Goal: Communication & Community: Answer question/provide support

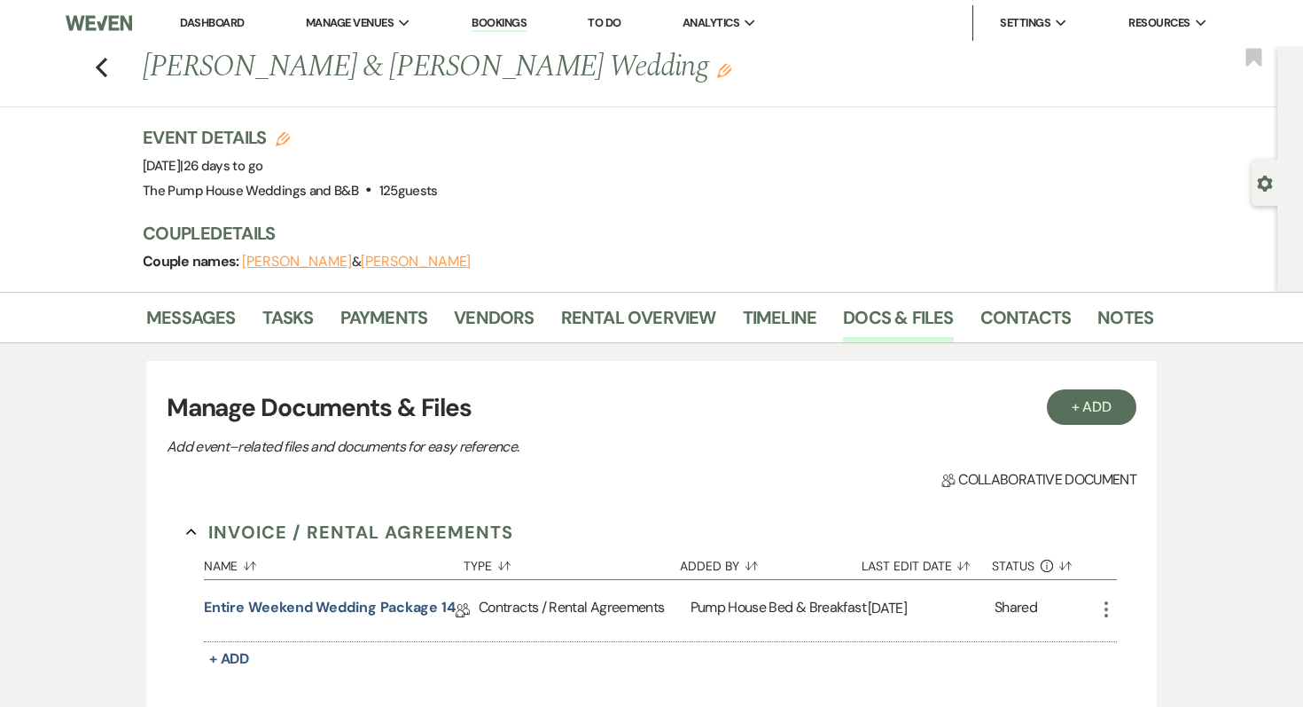
click at [201, 21] on link "Dashboard" at bounding box center [212, 22] width 64 height 15
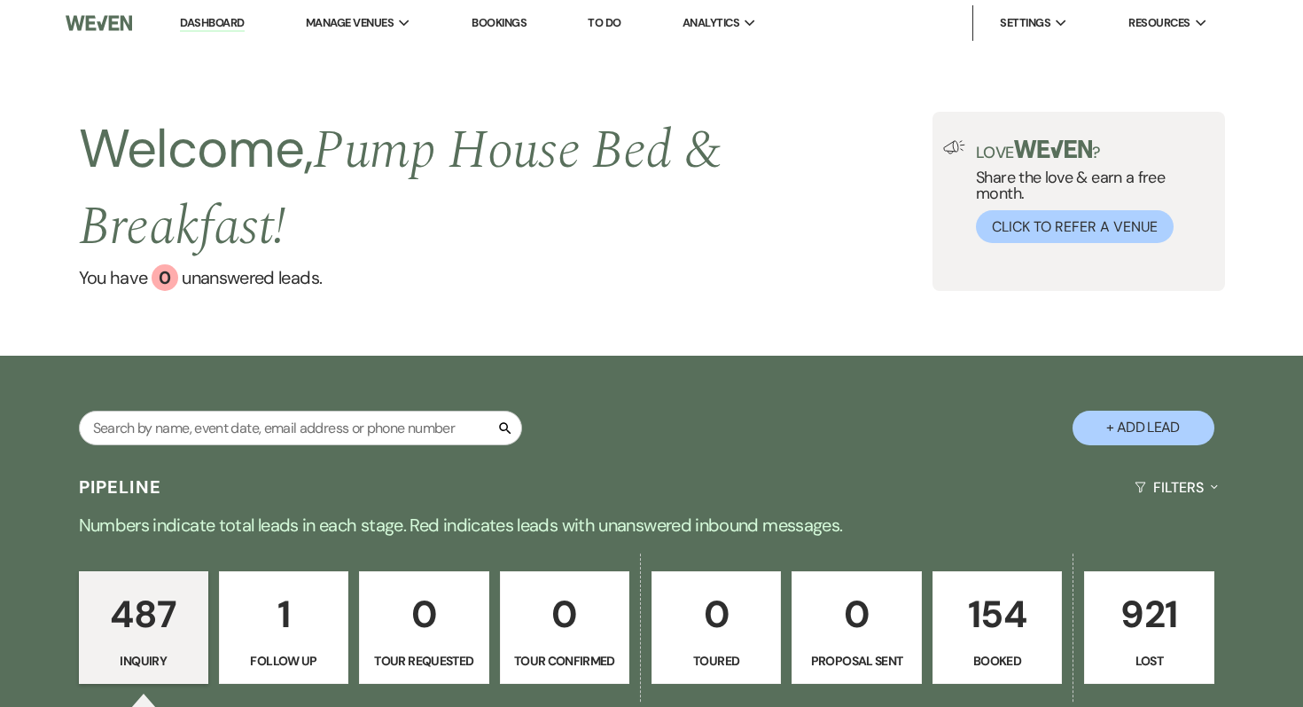
click at [997, 651] on p "Booked" at bounding box center [997, 661] width 106 height 20
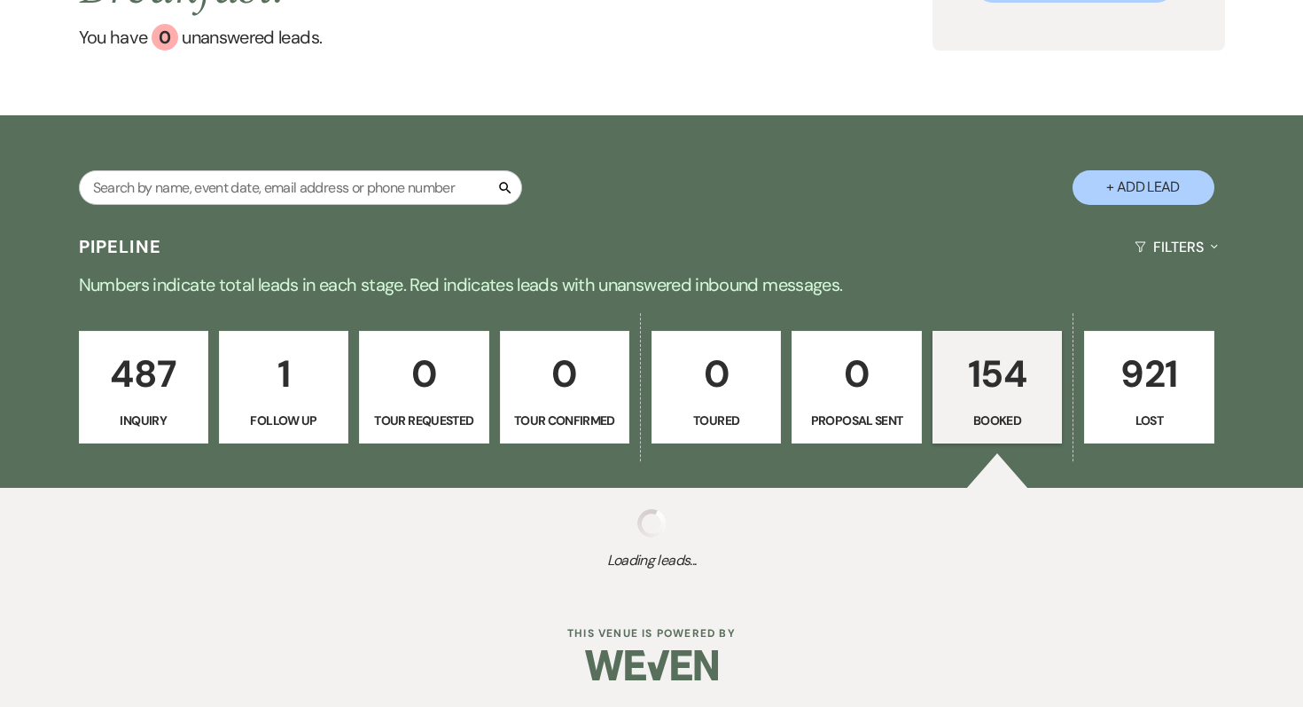
select select "7"
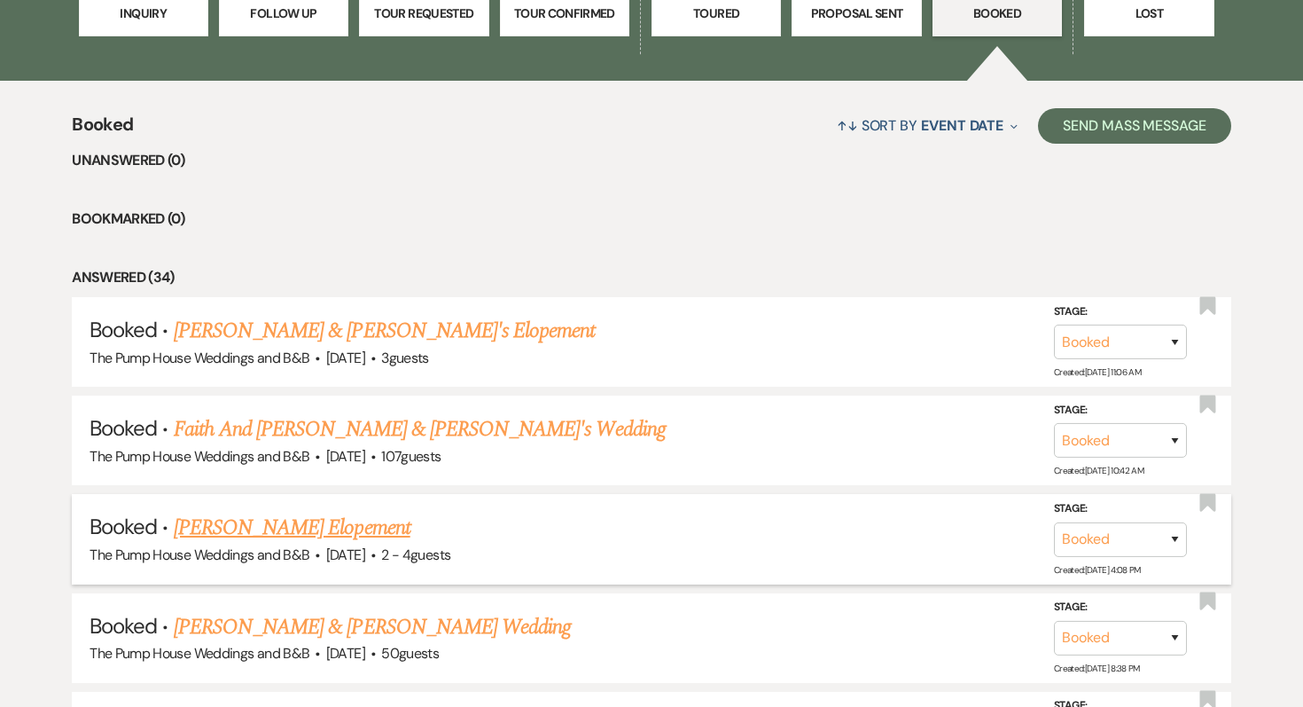
scroll to position [650, 0]
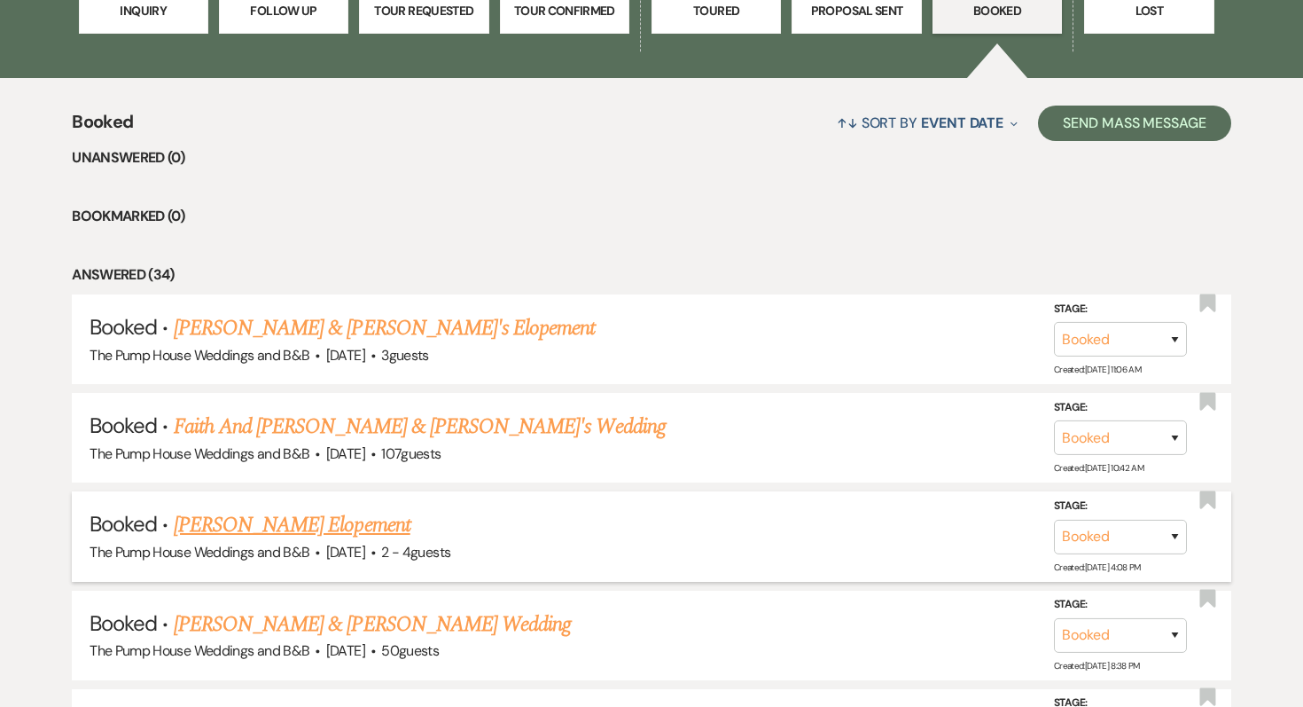
click at [288, 529] on link "[PERSON_NAME] Elopement" at bounding box center [292, 525] width 237 height 32
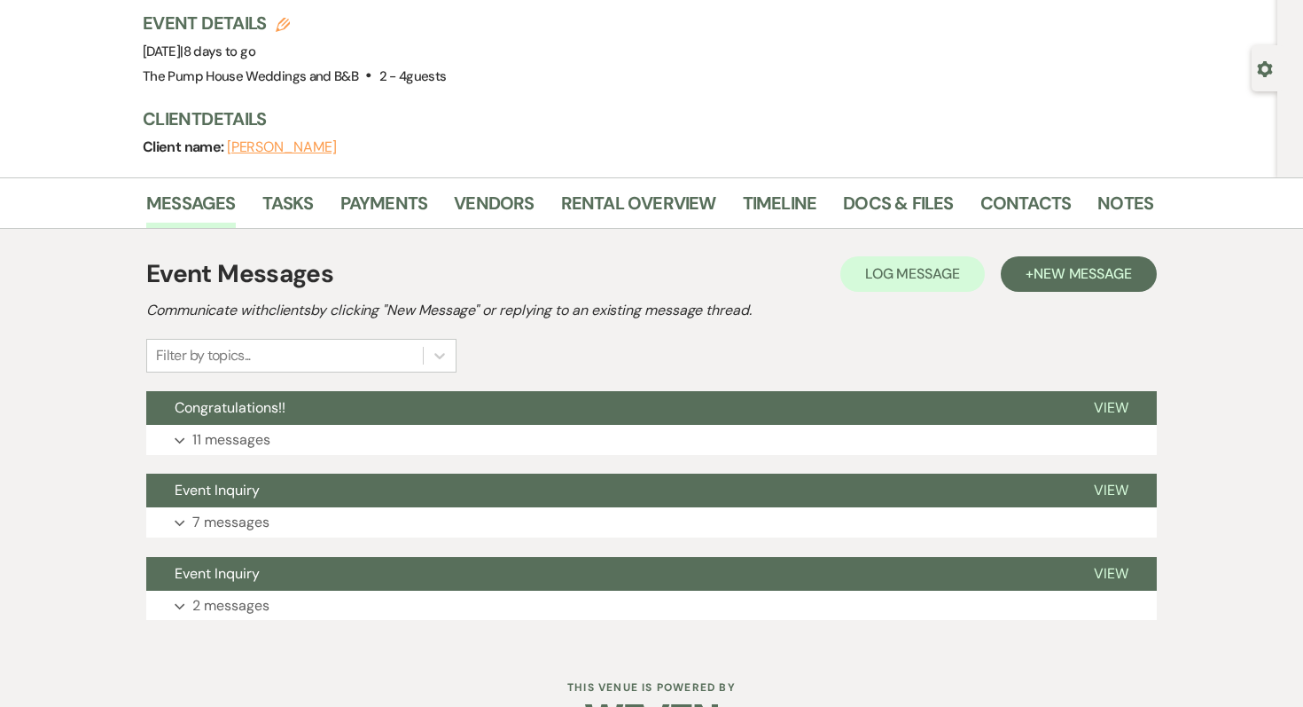
scroll to position [168, 0]
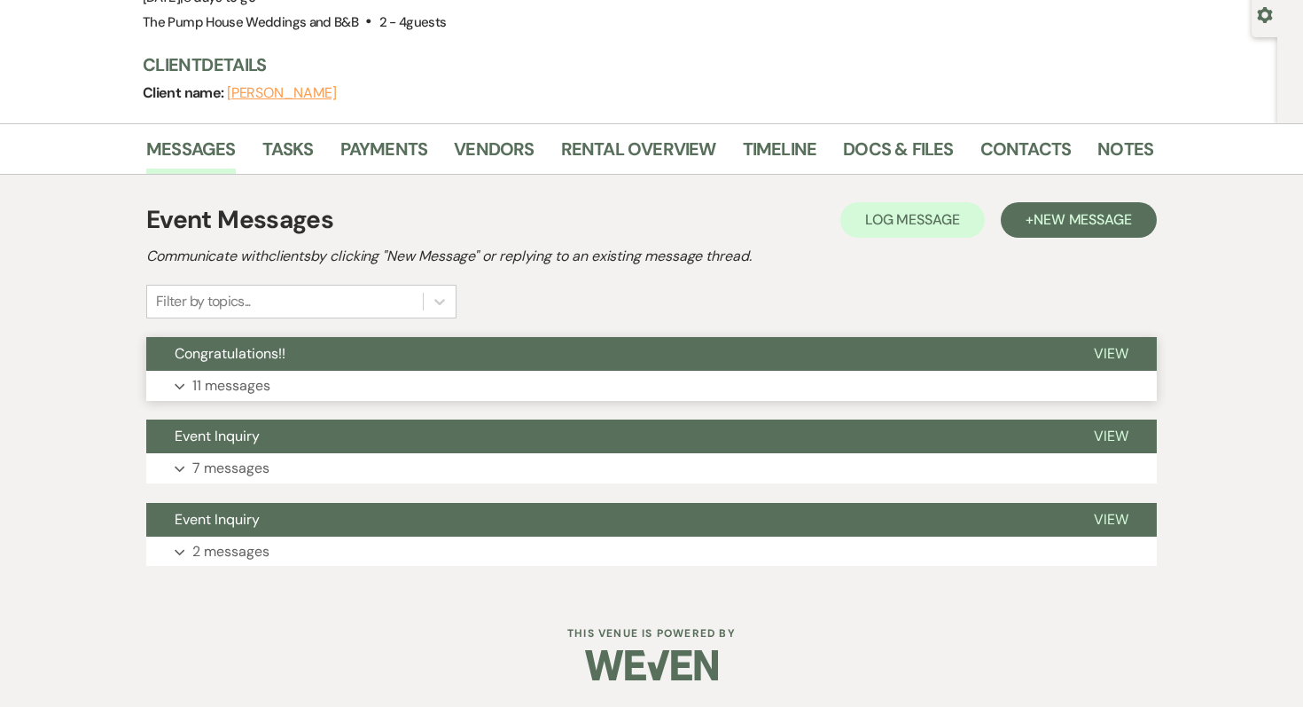
click at [229, 383] on p "11 messages" at bounding box center [231, 385] width 78 height 23
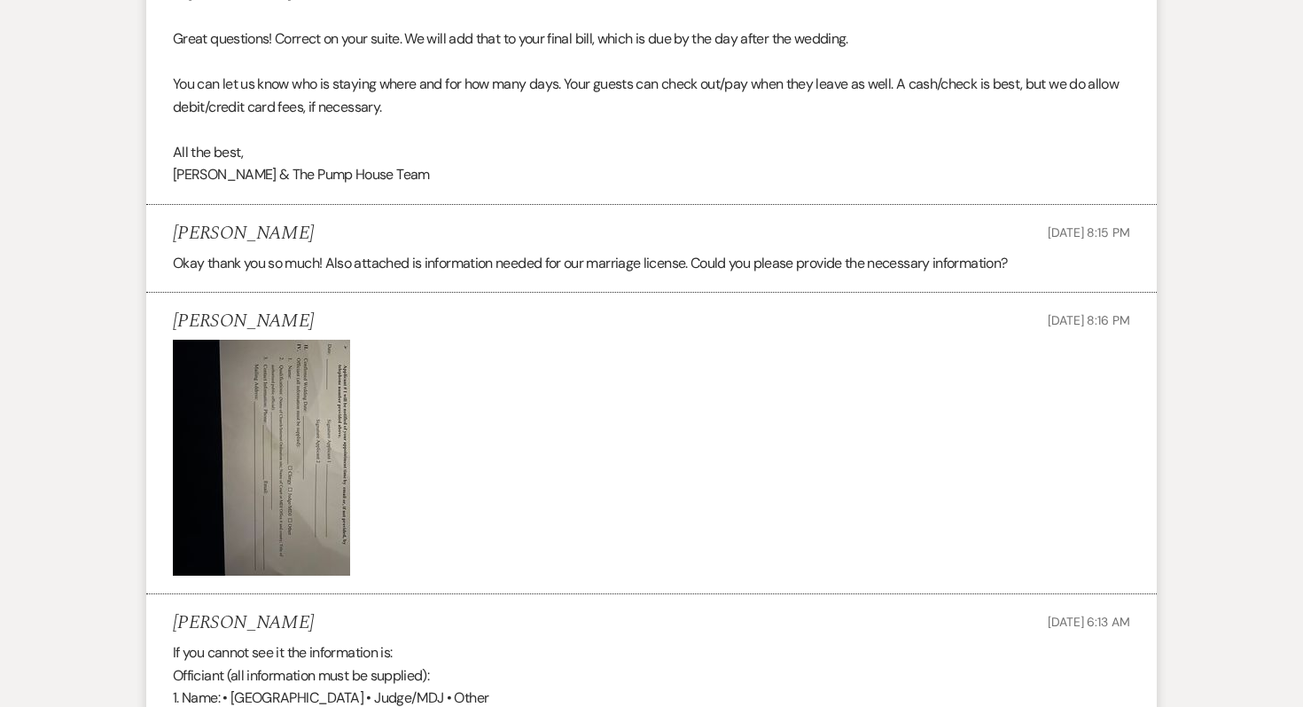
scroll to position [2247, 0]
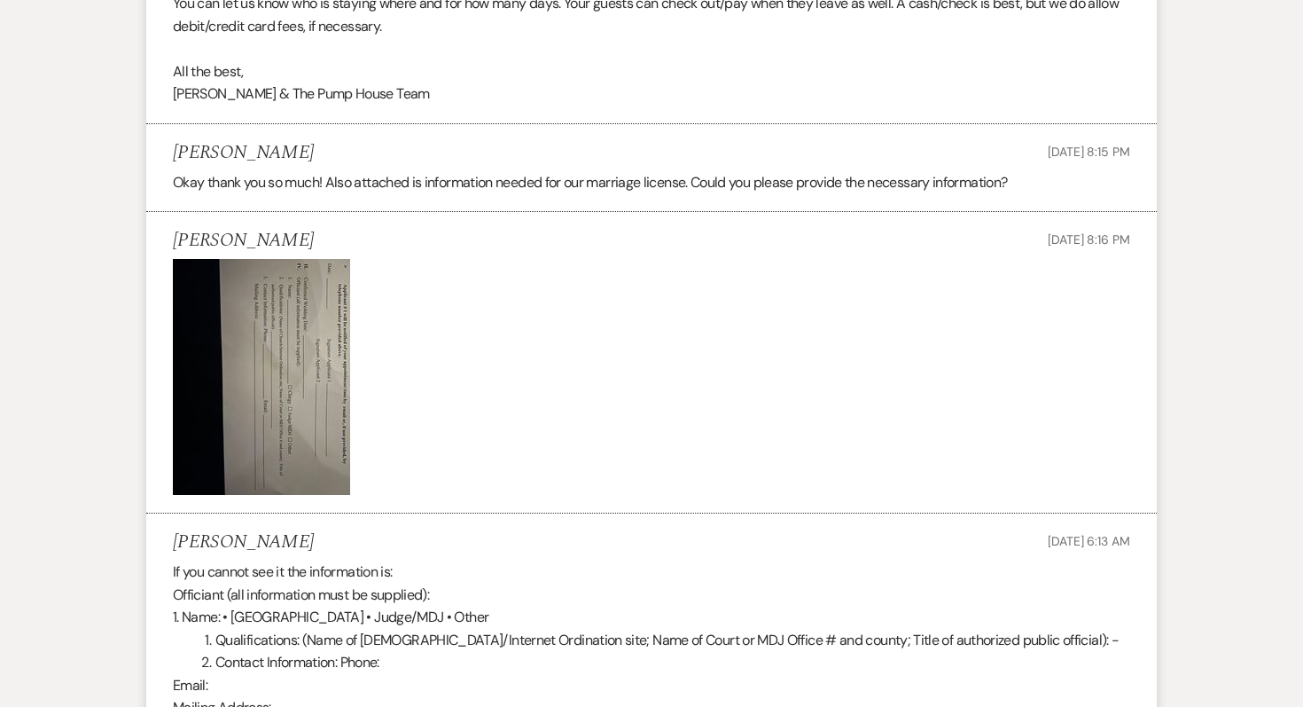
click at [278, 495] on img at bounding box center [261, 377] width 177 height 236
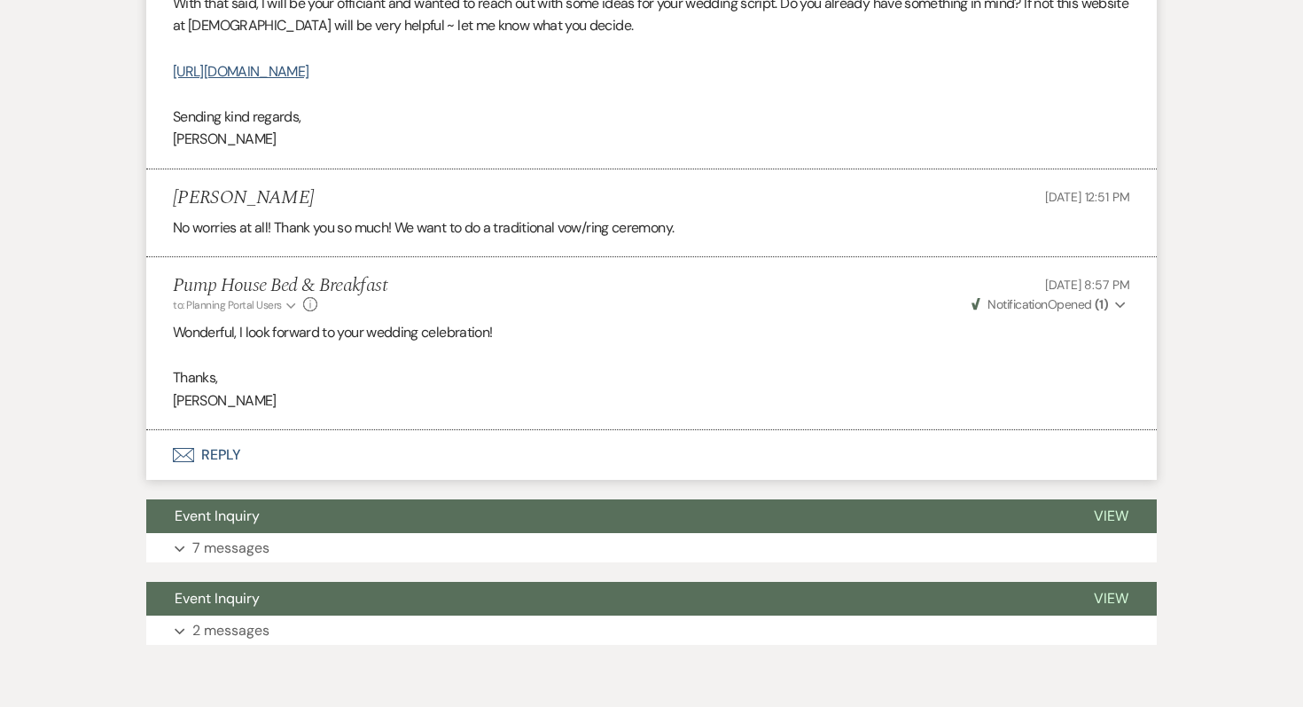
scroll to position [3147, 0]
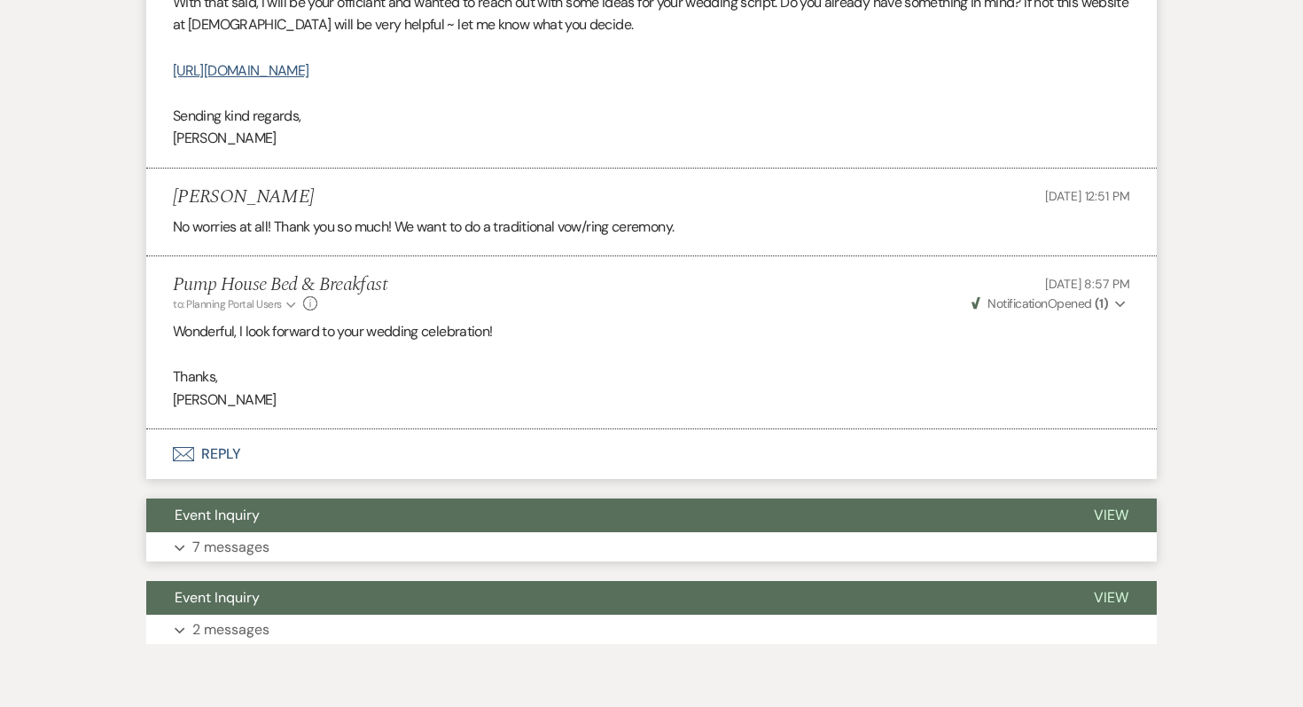
click at [249, 559] on p "7 messages" at bounding box center [230, 546] width 77 height 23
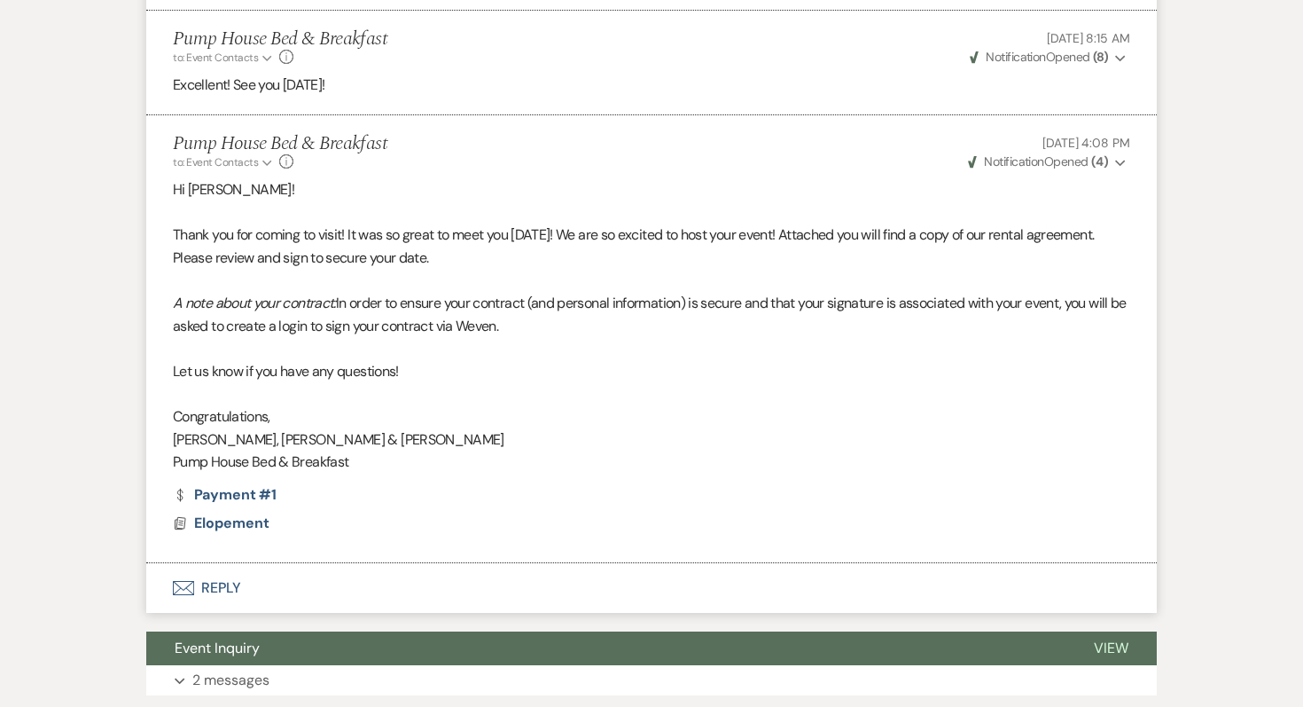
scroll to position [5130, 0]
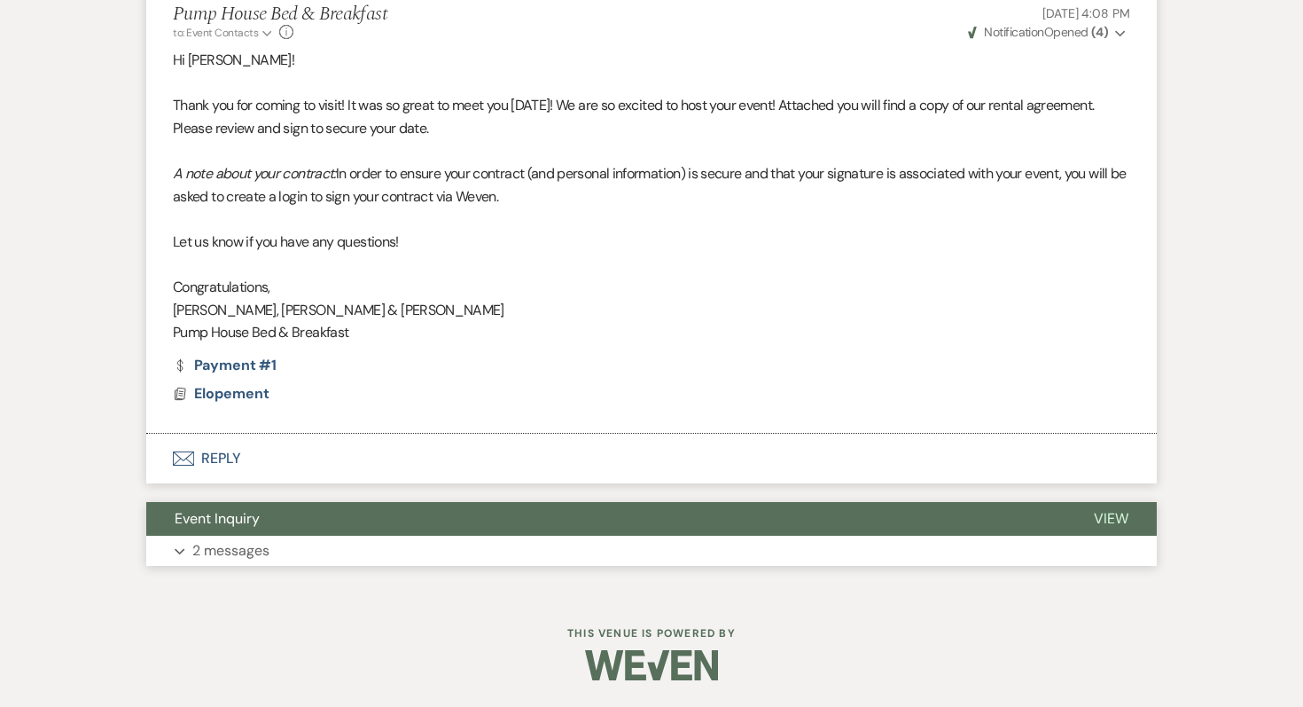
click at [236, 546] on p "2 messages" at bounding box center [230, 550] width 77 height 23
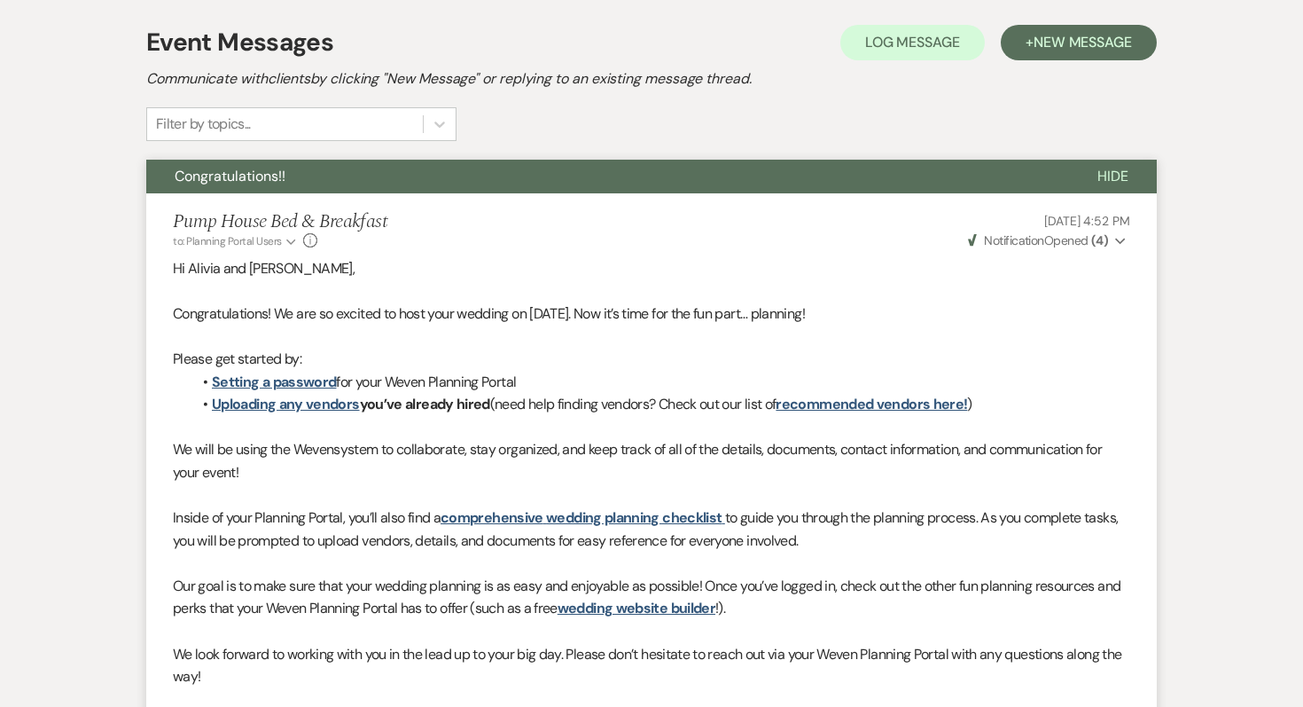
scroll to position [0, 0]
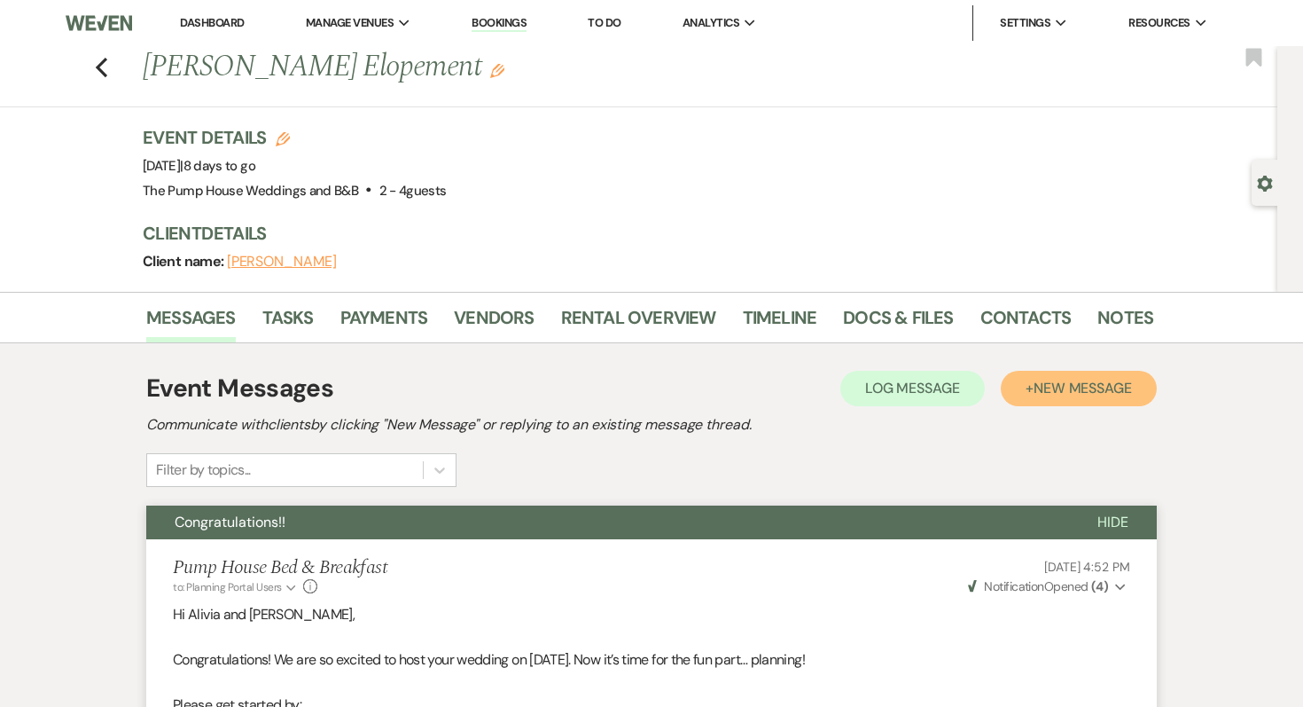
click at [1083, 379] on span "New Message" at bounding box center [1083, 388] width 98 height 19
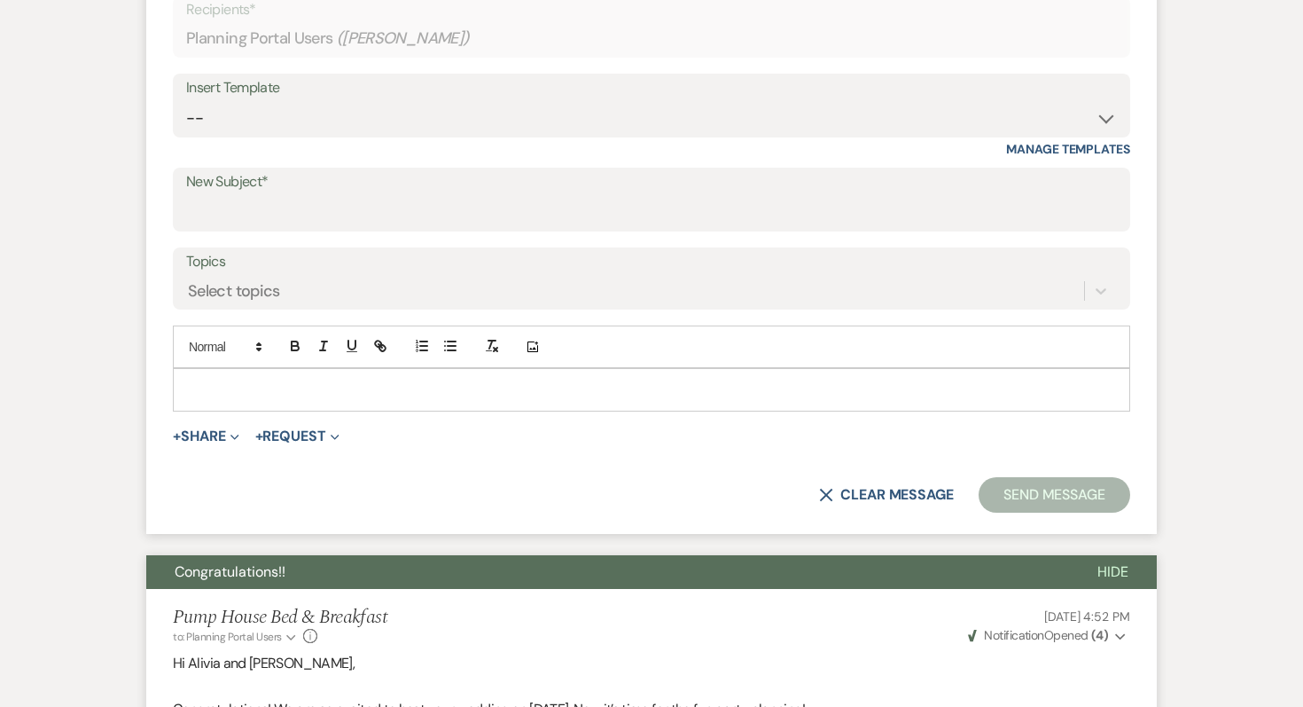
scroll to position [379, 0]
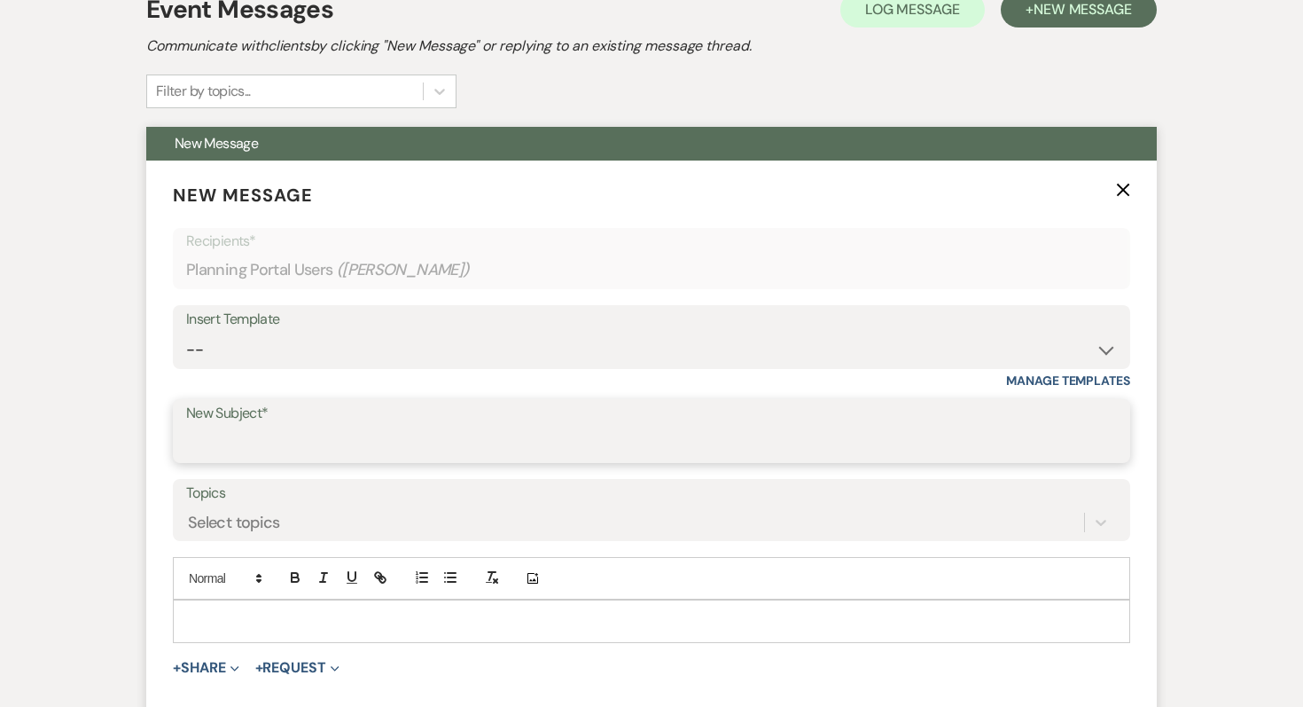
click at [293, 443] on input "New Subject*" at bounding box center [651, 443] width 931 height 35
type input "You wedding is almost here!"
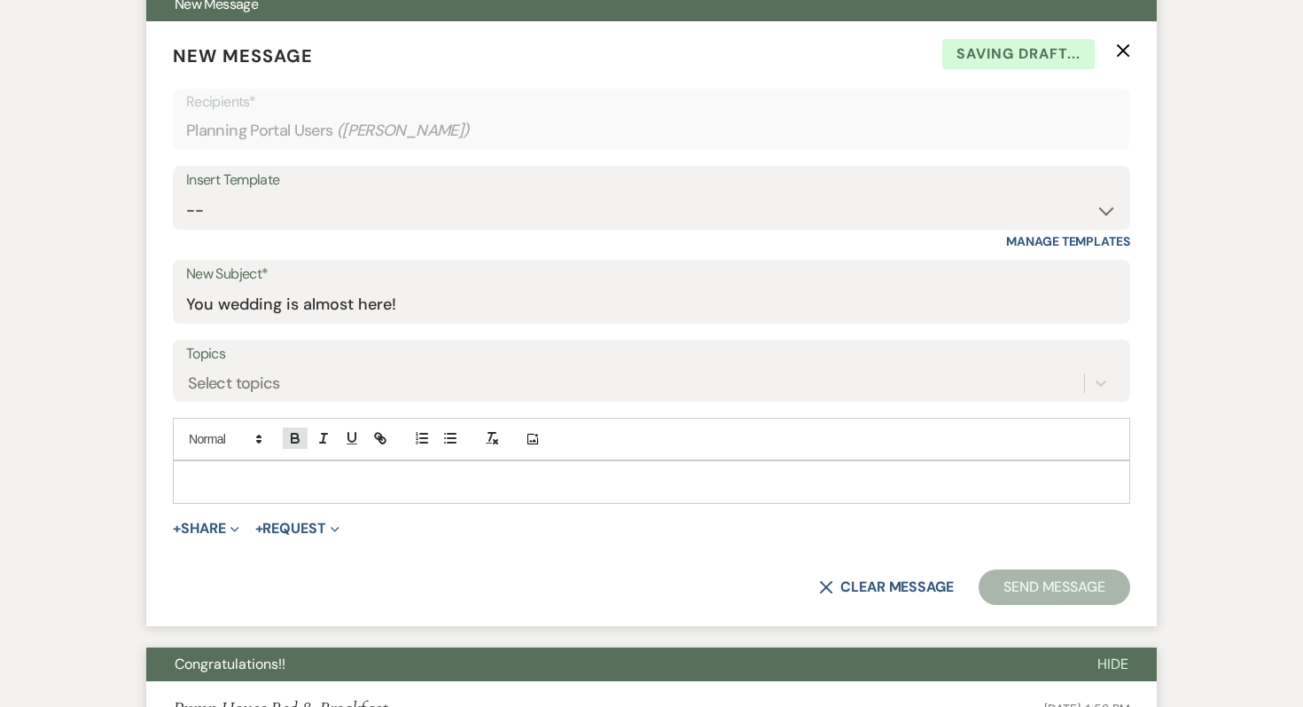
scroll to position [520, 0]
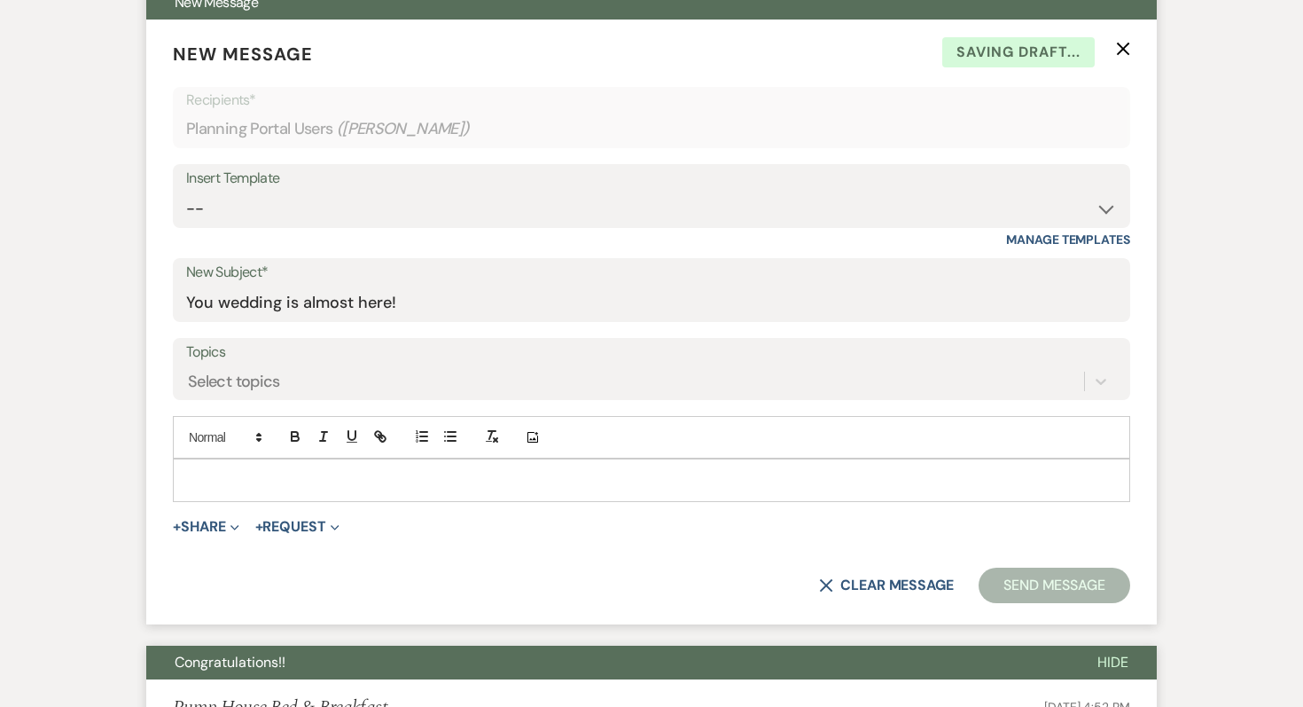
click at [191, 473] on p at bounding box center [651, 480] width 929 height 20
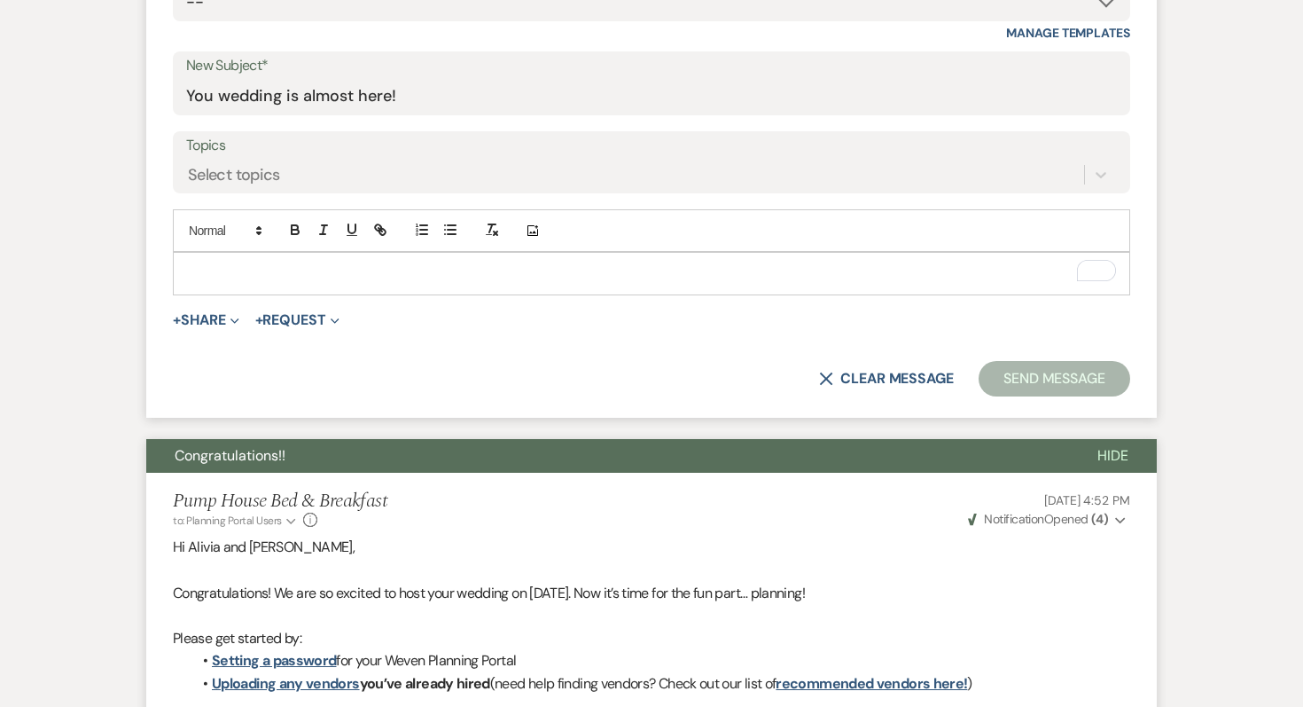
scroll to position [736, 0]
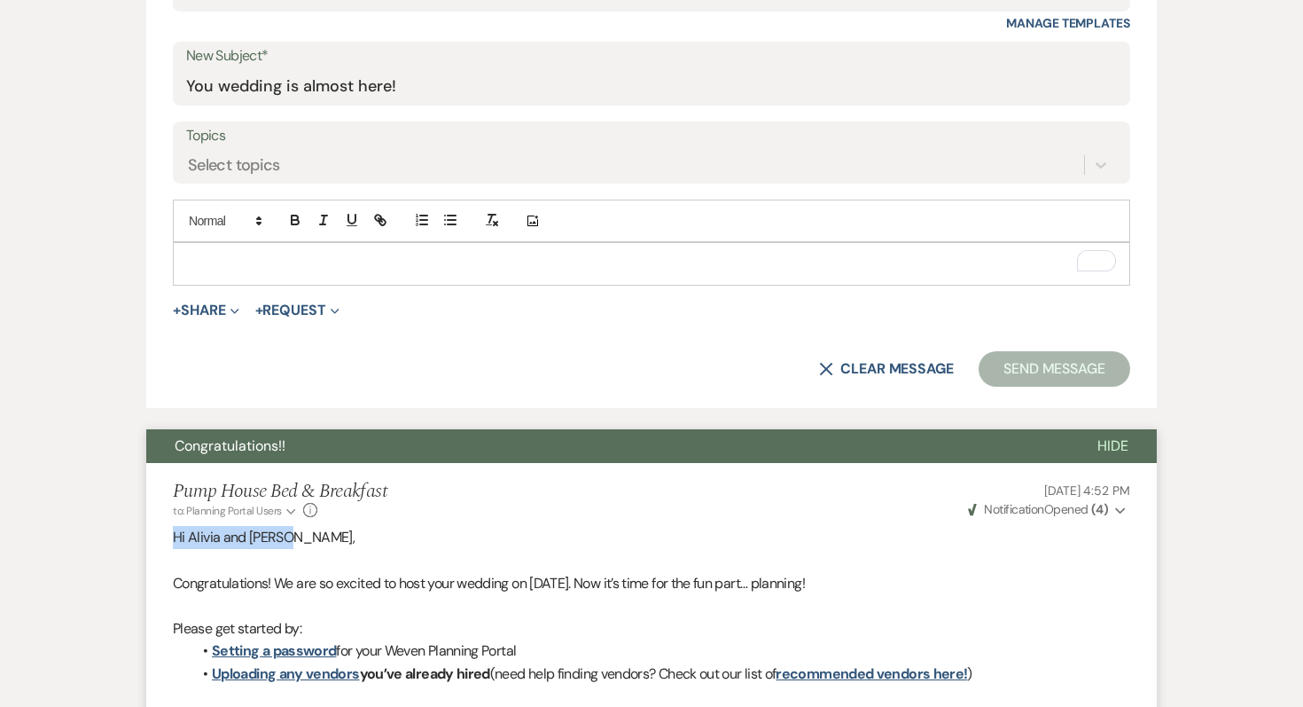
drag, startPoint x: 295, startPoint y: 539, endPoint x: 158, endPoint y: 544, distance: 137.5
copy span "Hi Alivia and [PERSON_NAME],"
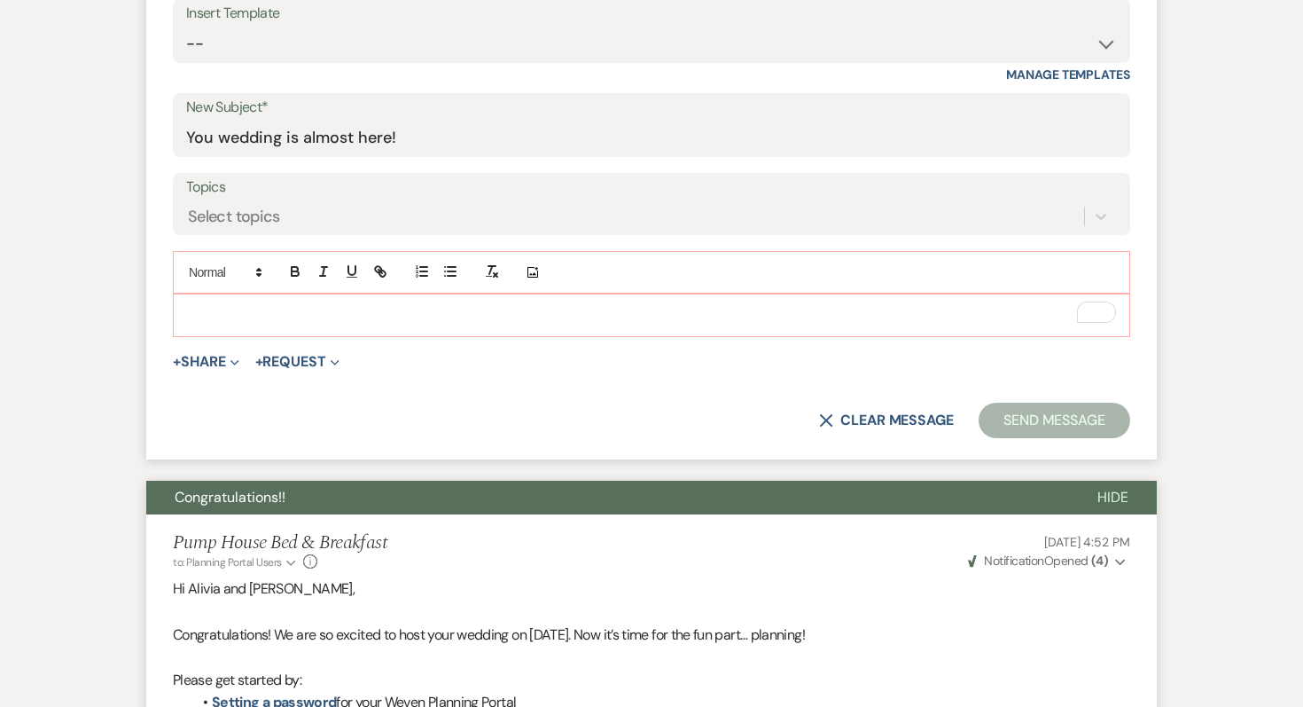
click at [211, 300] on div "To enrich screen reader interactions, please activate Accessibility in Grammarl…" at bounding box center [652, 314] width 956 height 41
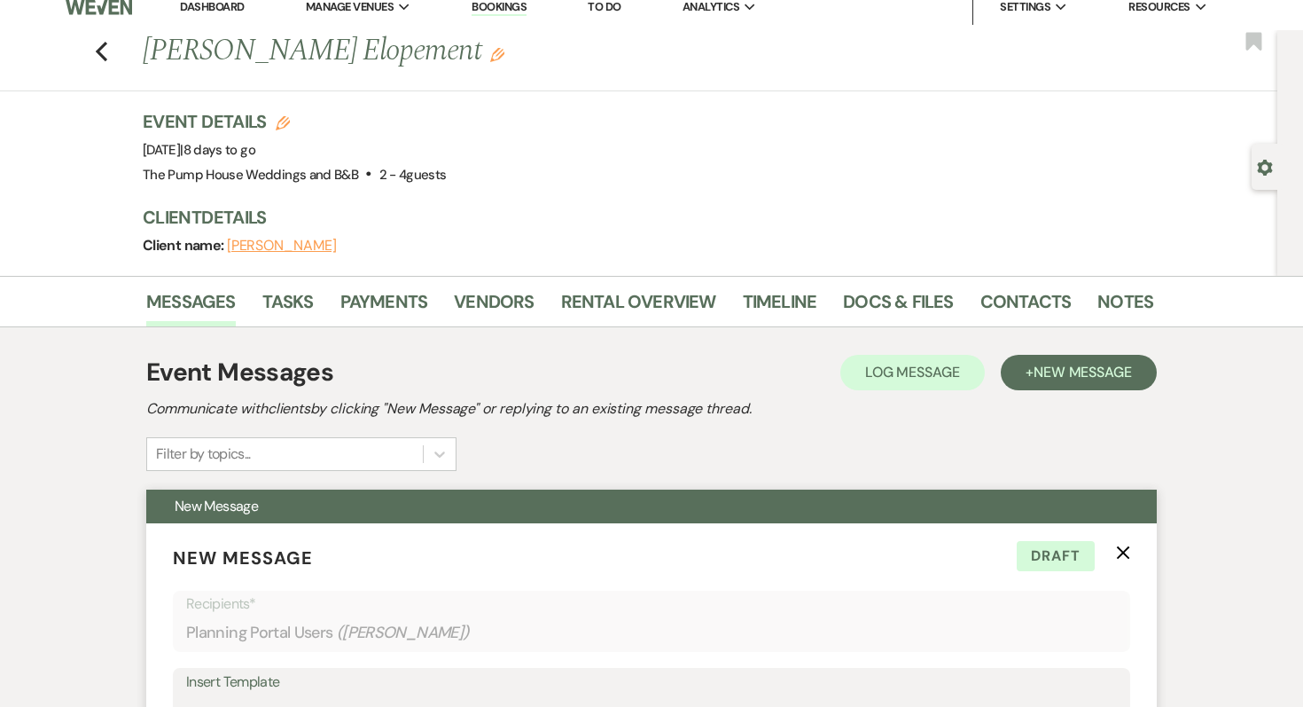
scroll to position [0, 0]
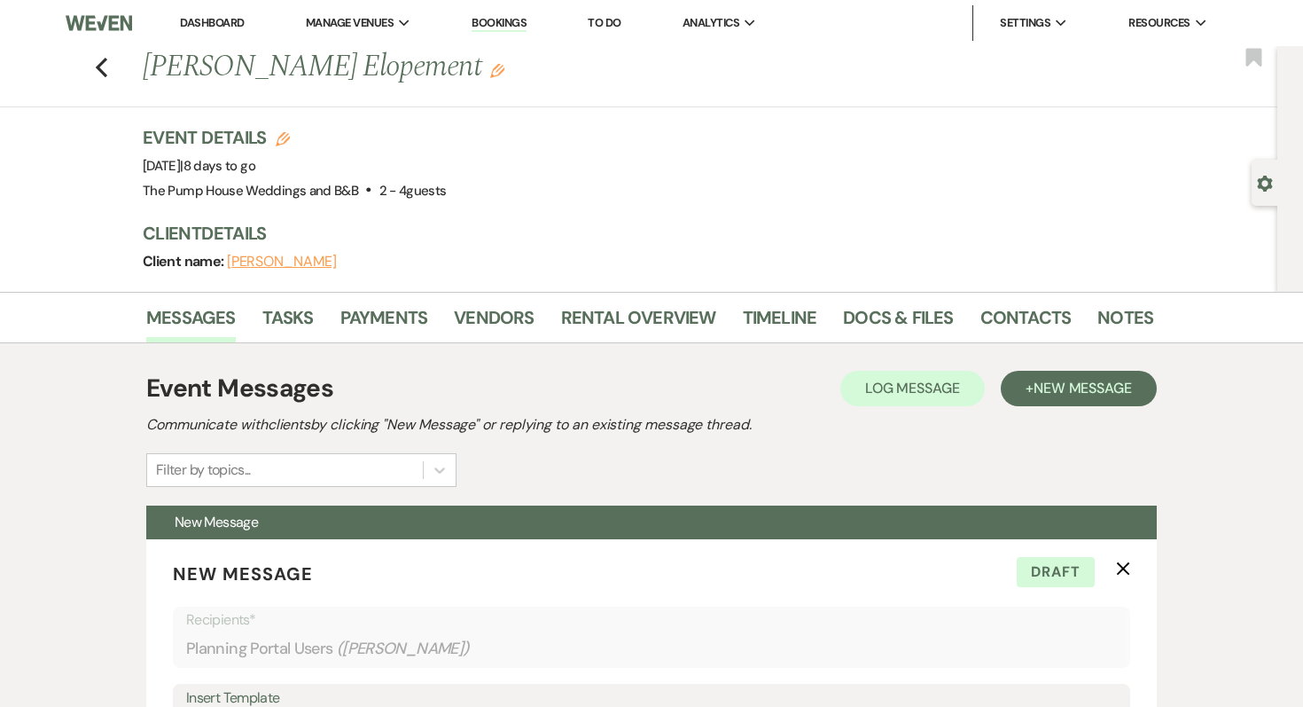
click at [109, 74] on div "Previous [PERSON_NAME] Elopement Edit Bookmark" at bounding box center [634, 76] width 1286 height 61
click at [98, 65] on use "button" at bounding box center [102, 68] width 12 height 20
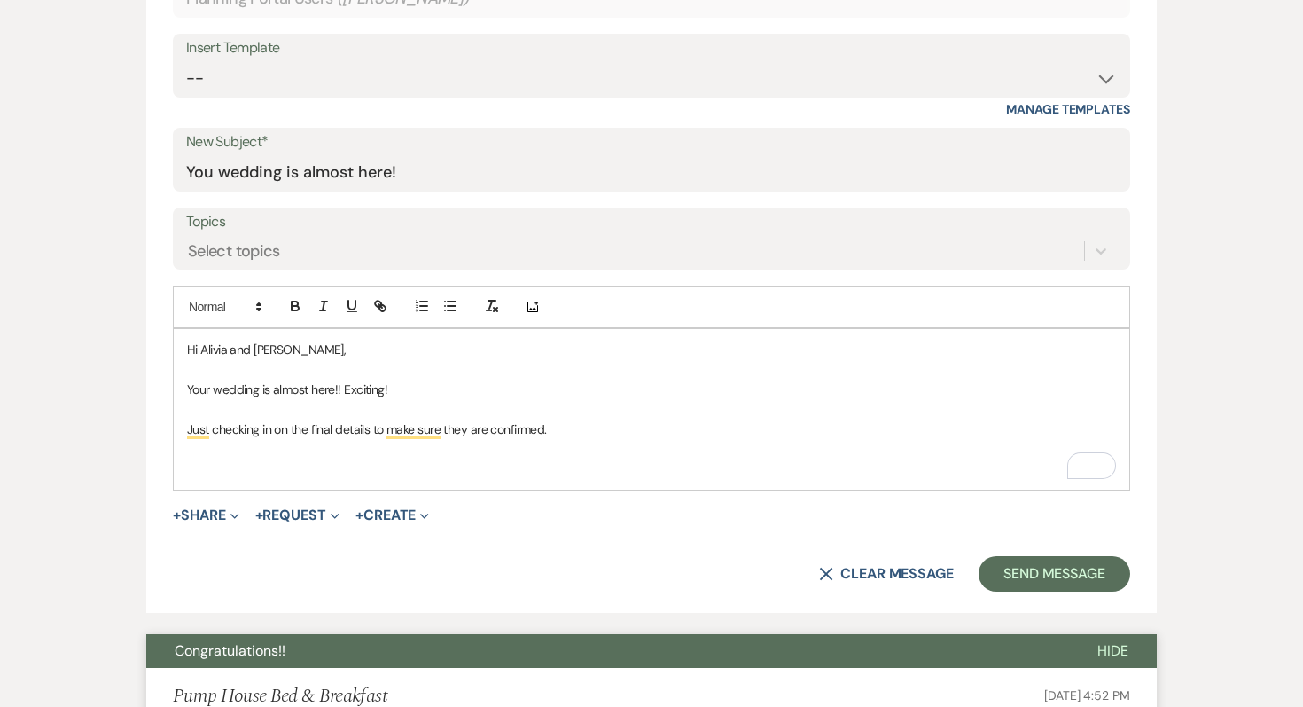
select select "7"
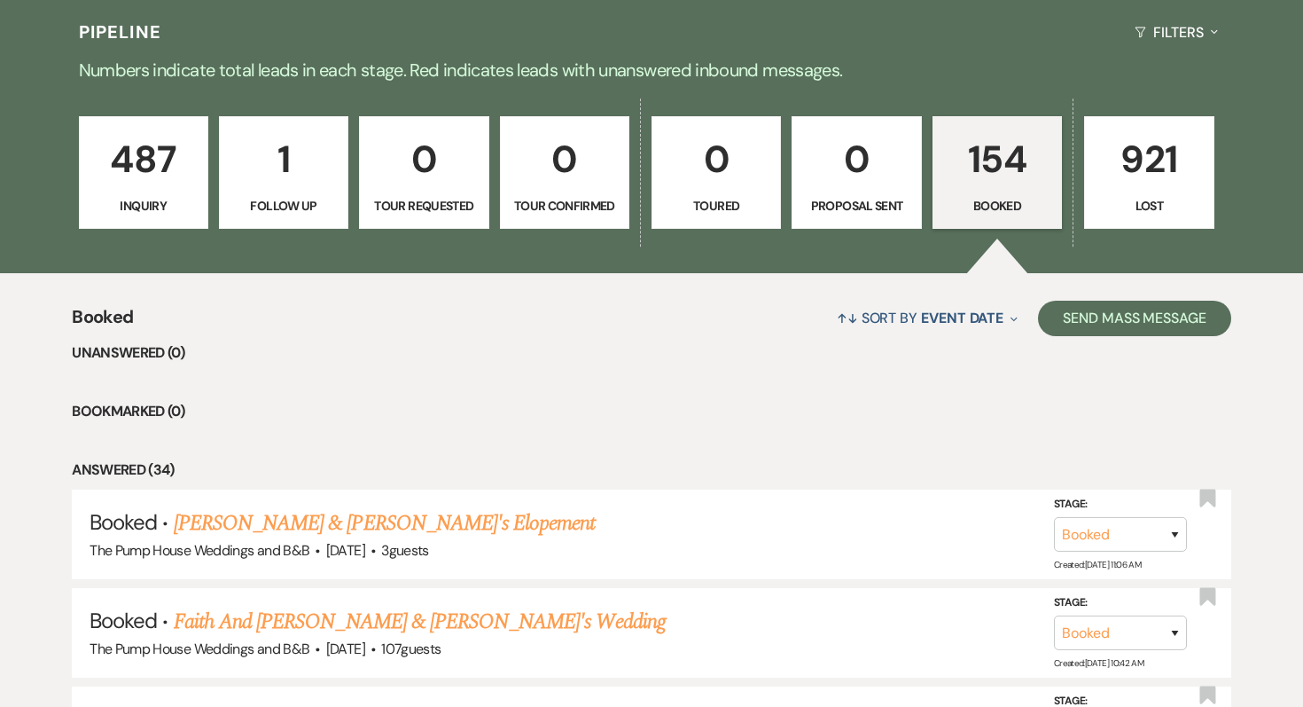
scroll to position [590, 0]
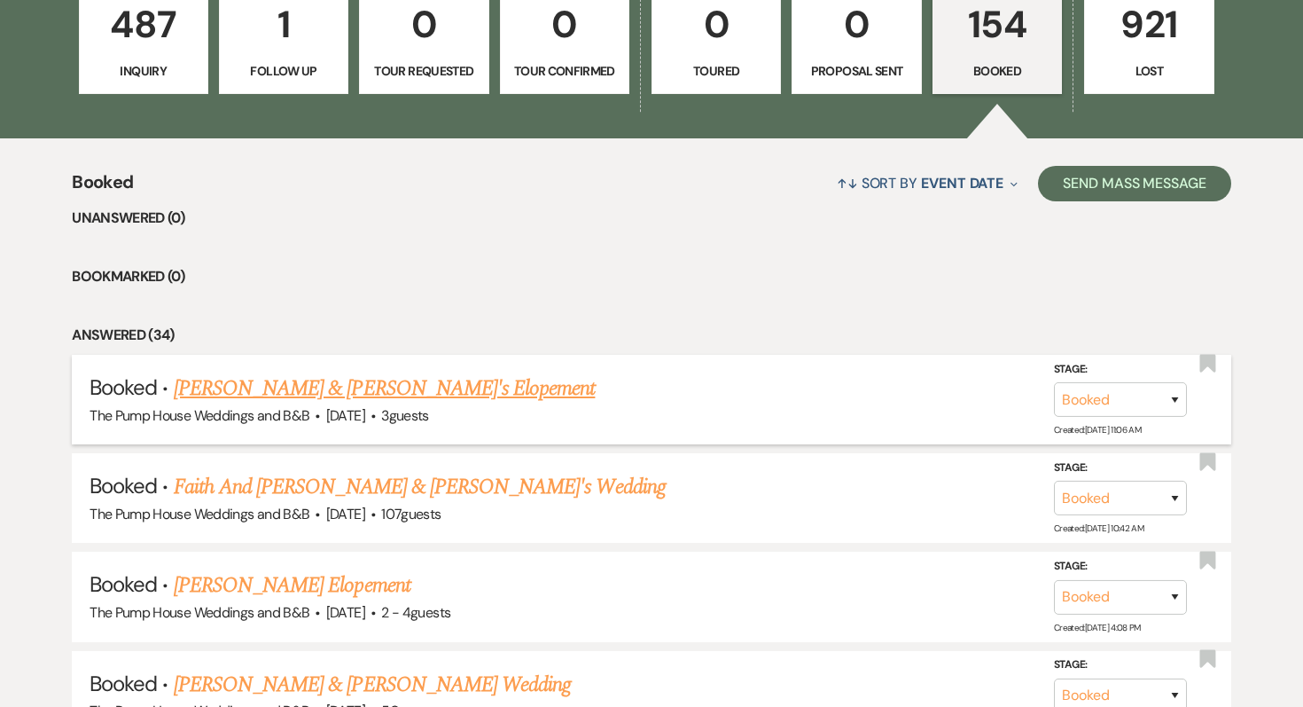
click at [368, 401] on link "[PERSON_NAME] & [PERSON_NAME]'s Elopement" at bounding box center [385, 388] width 422 height 32
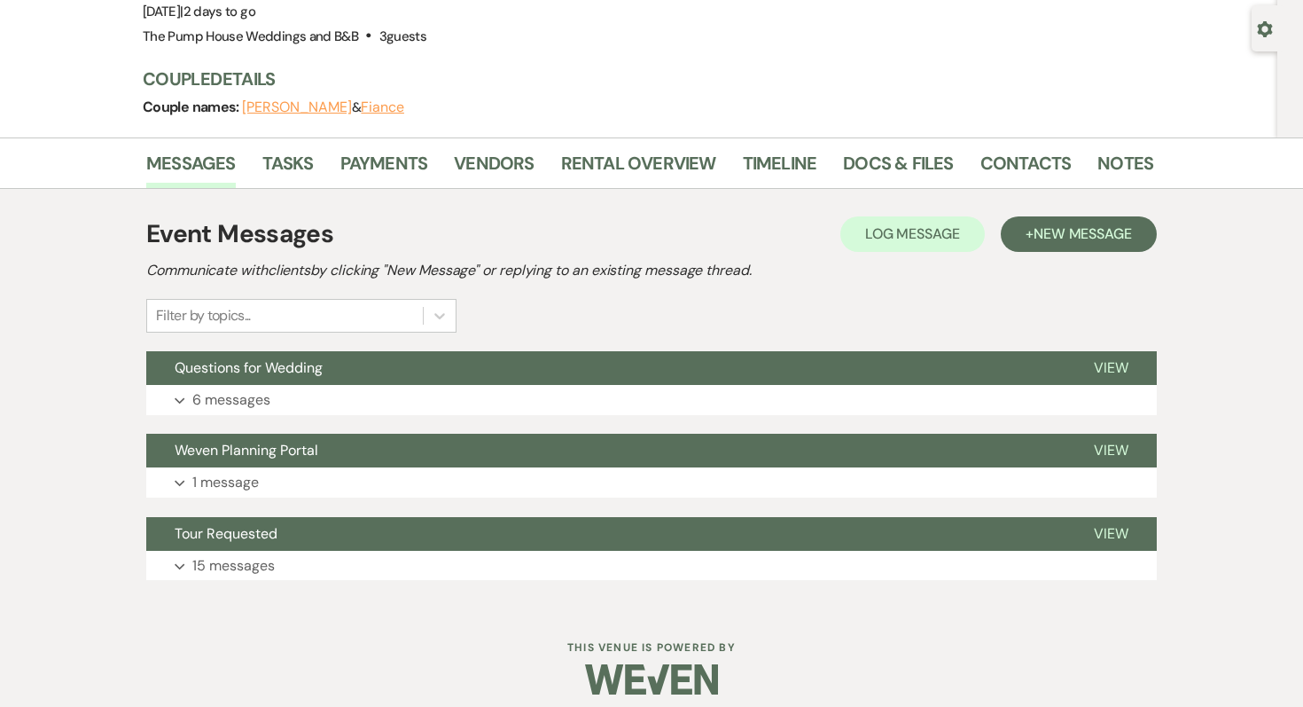
scroll to position [156, 0]
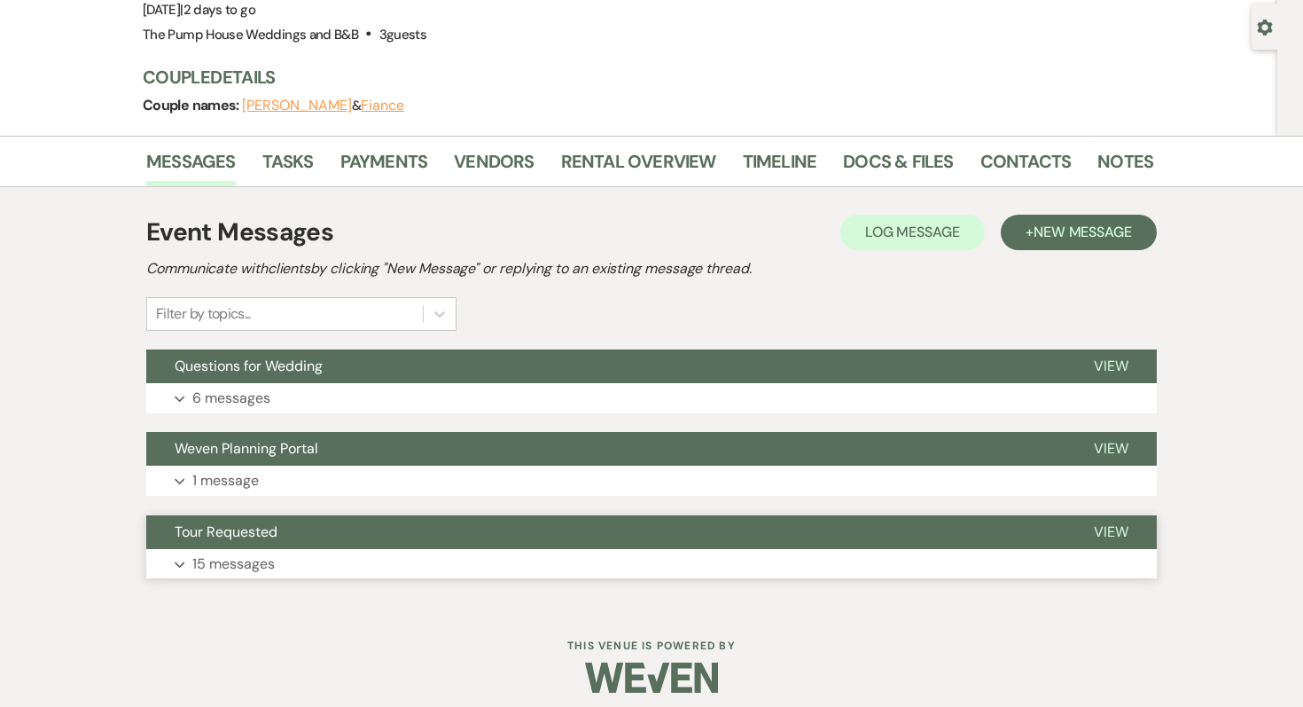
click at [251, 557] on p "15 messages" at bounding box center [233, 563] width 82 height 23
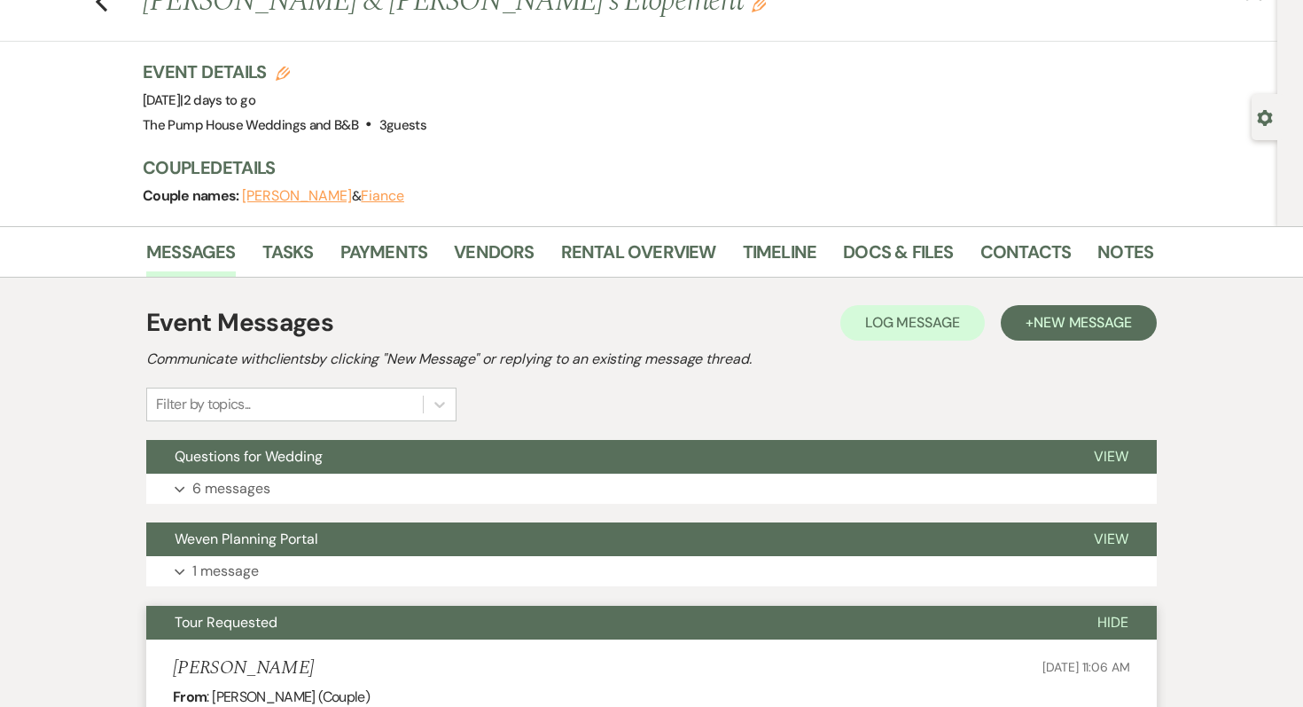
scroll to position [0, 0]
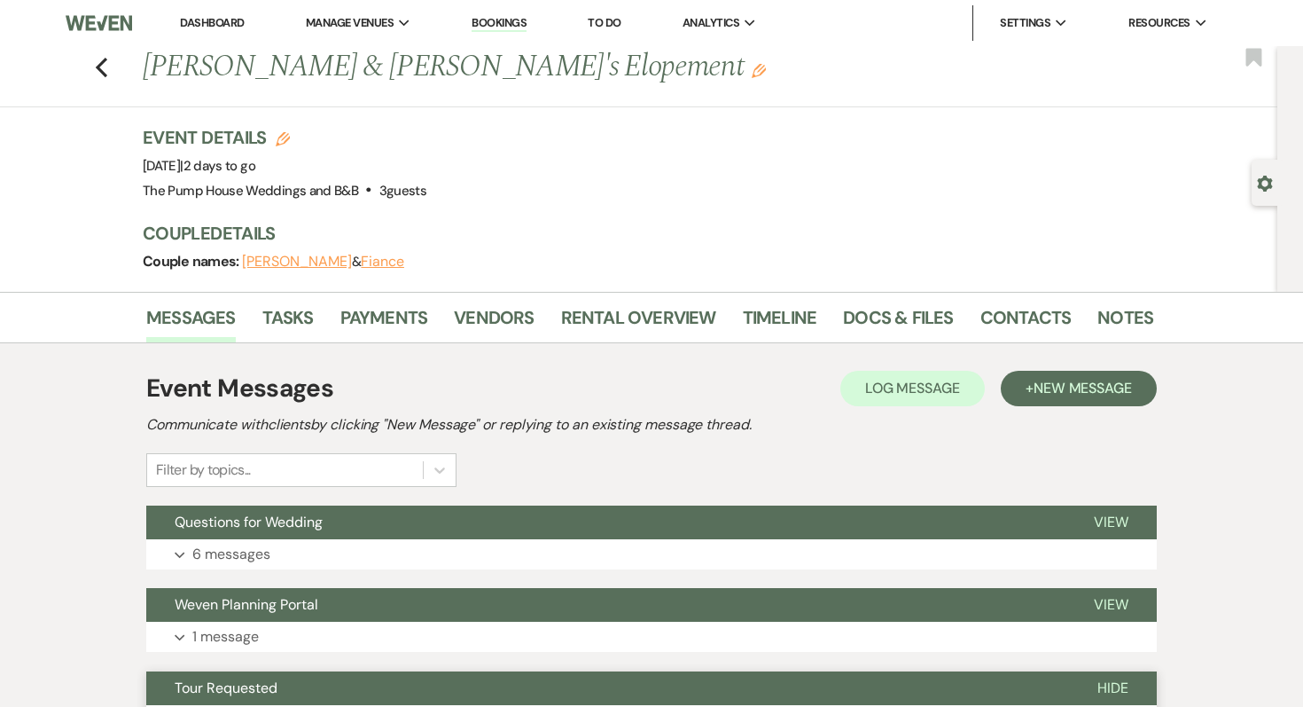
click at [213, 28] on link "Dashboard" at bounding box center [212, 22] width 64 height 15
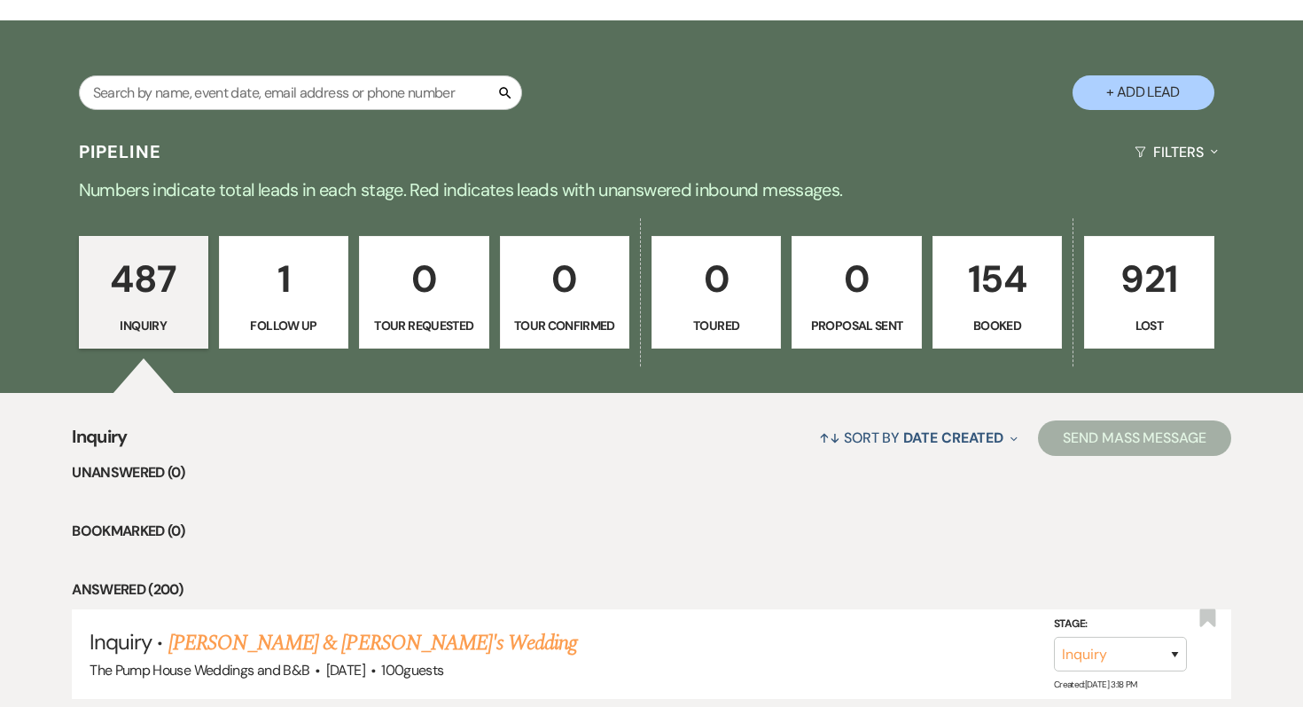
scroll to position [368, 0]
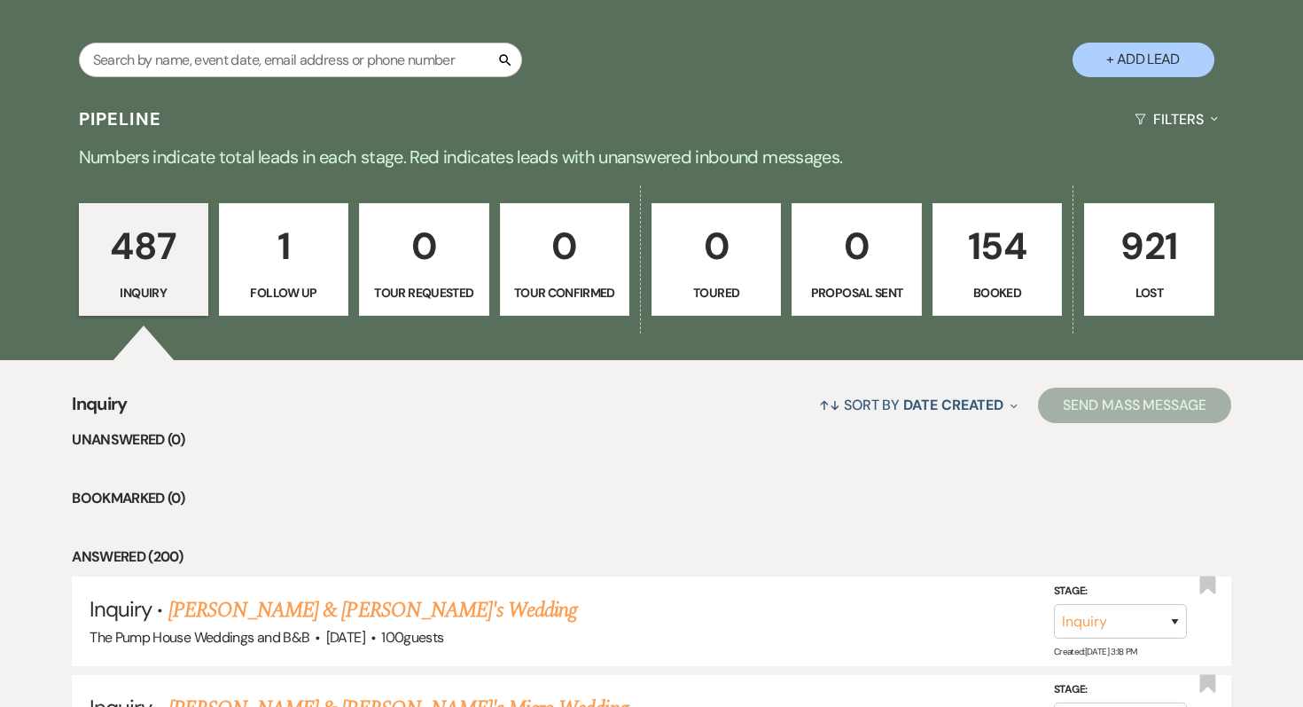
click at [988, 281] on link "154 Booked" at bounding box center [997, 259] width 129 height 113
select select "7"
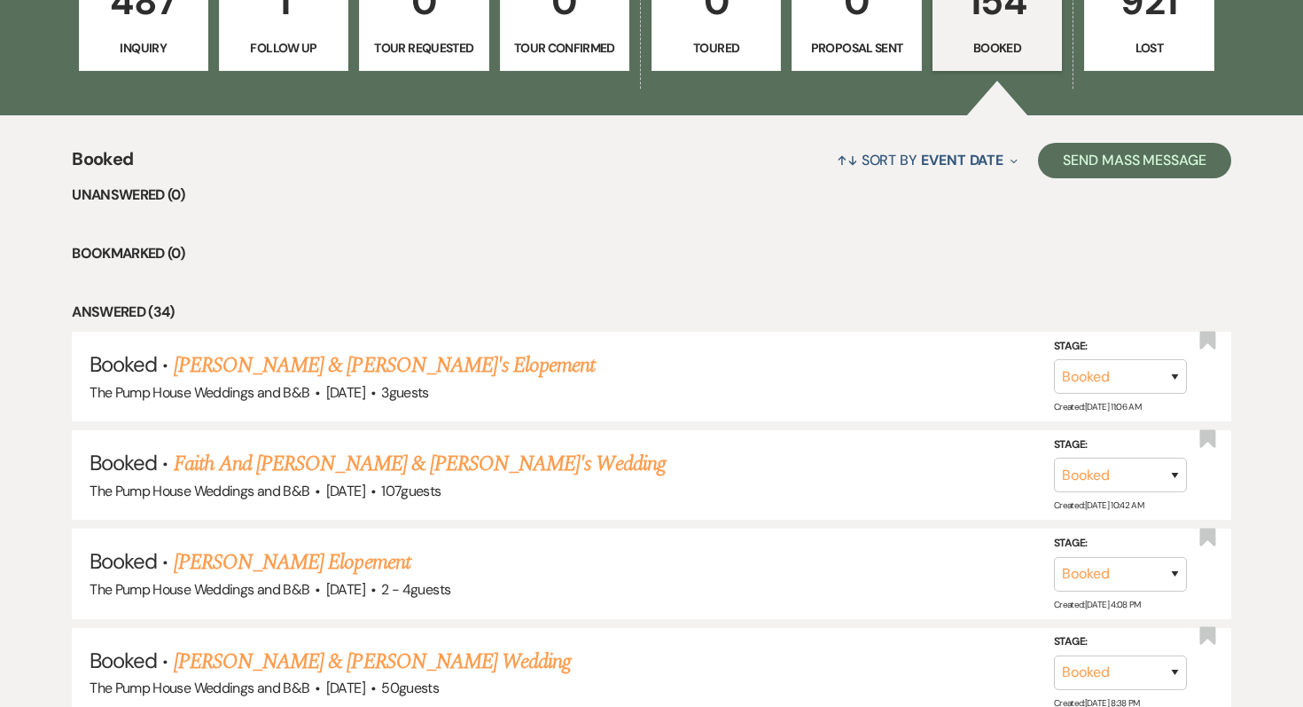
scroll to position [670, 0]
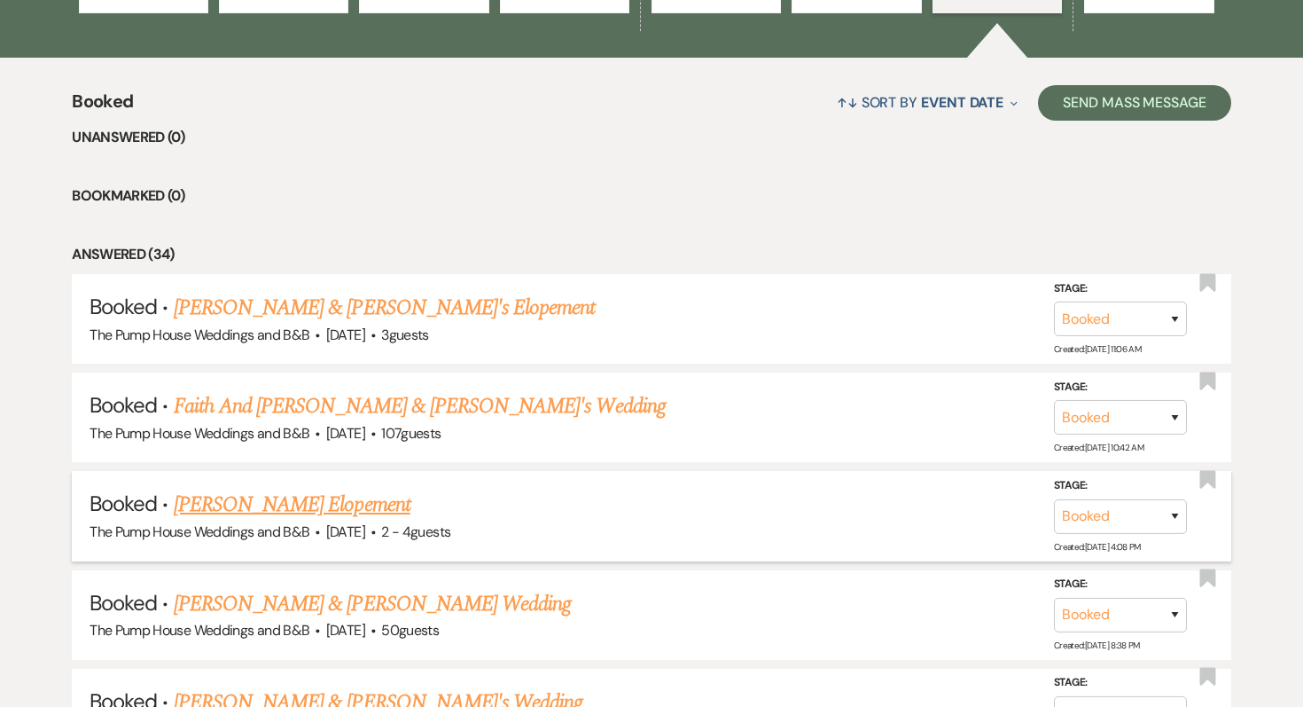
click at [292, 496] on link "[PERSON_NAME] Elopement" at bounding box center [292, 504] width 237 height 32
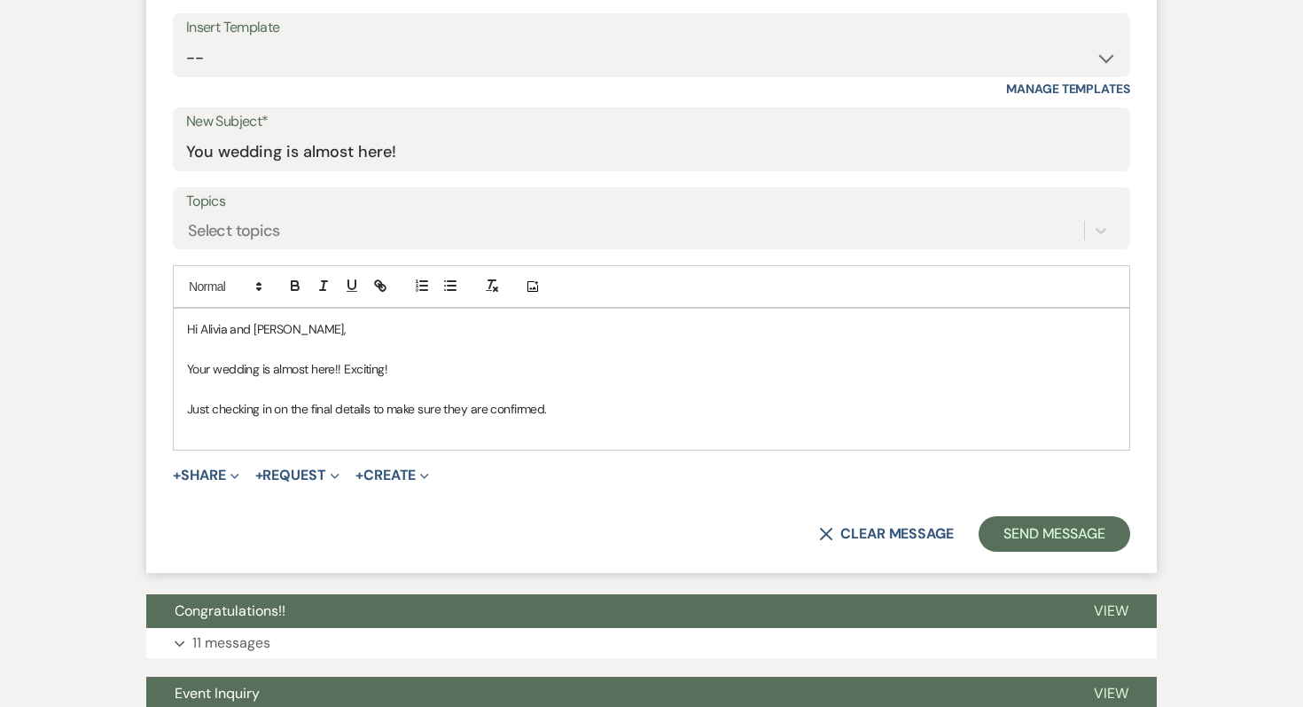
click at [572, 407] on p "Just checking in on the final details to make sure they are confirmed." at bounding box center [651, 409] width 929 height 20
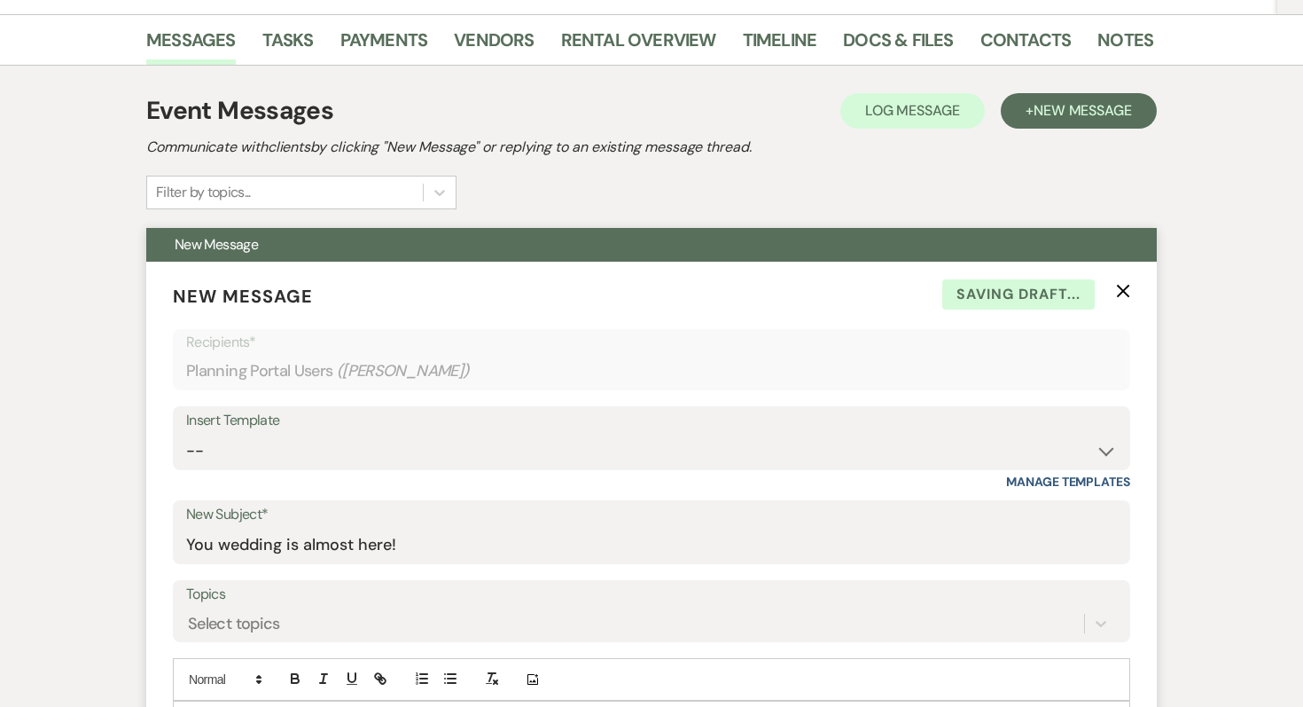
scroll to position [195, 0]
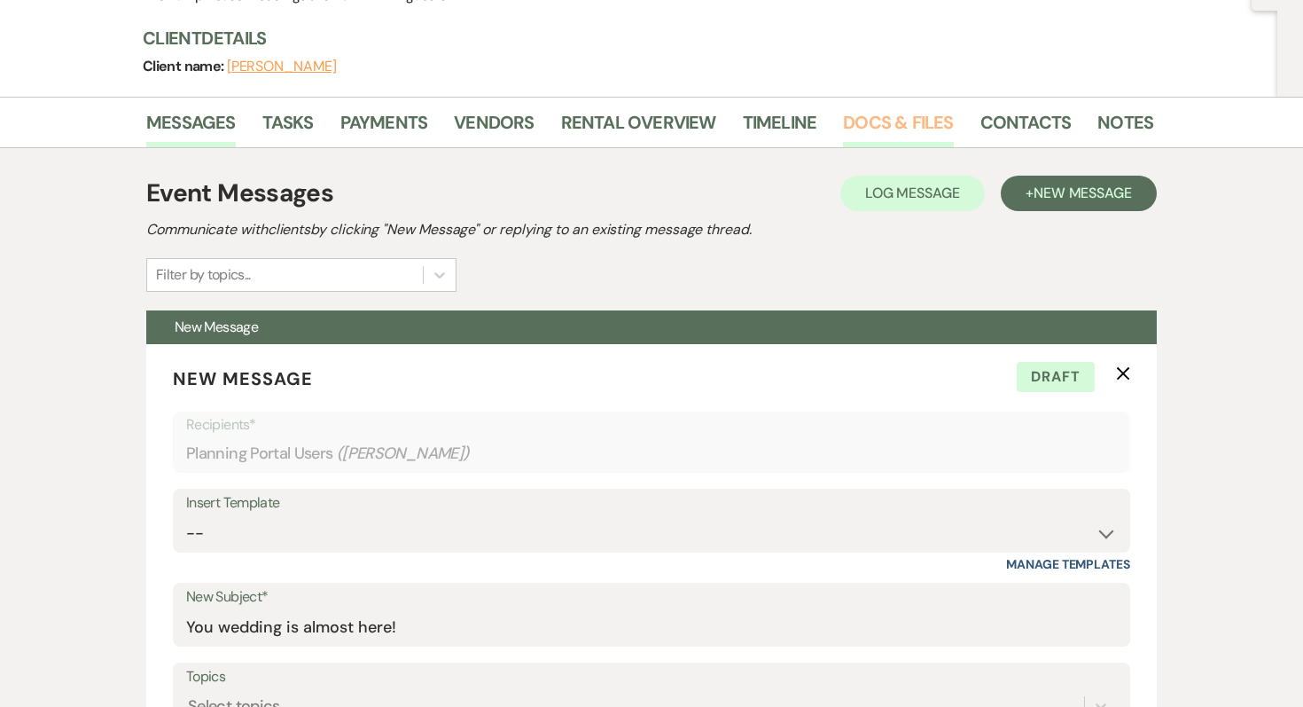
click at [911, 111] on link "Docs & Files" at bounding box center [898, 127] width 110 height 39
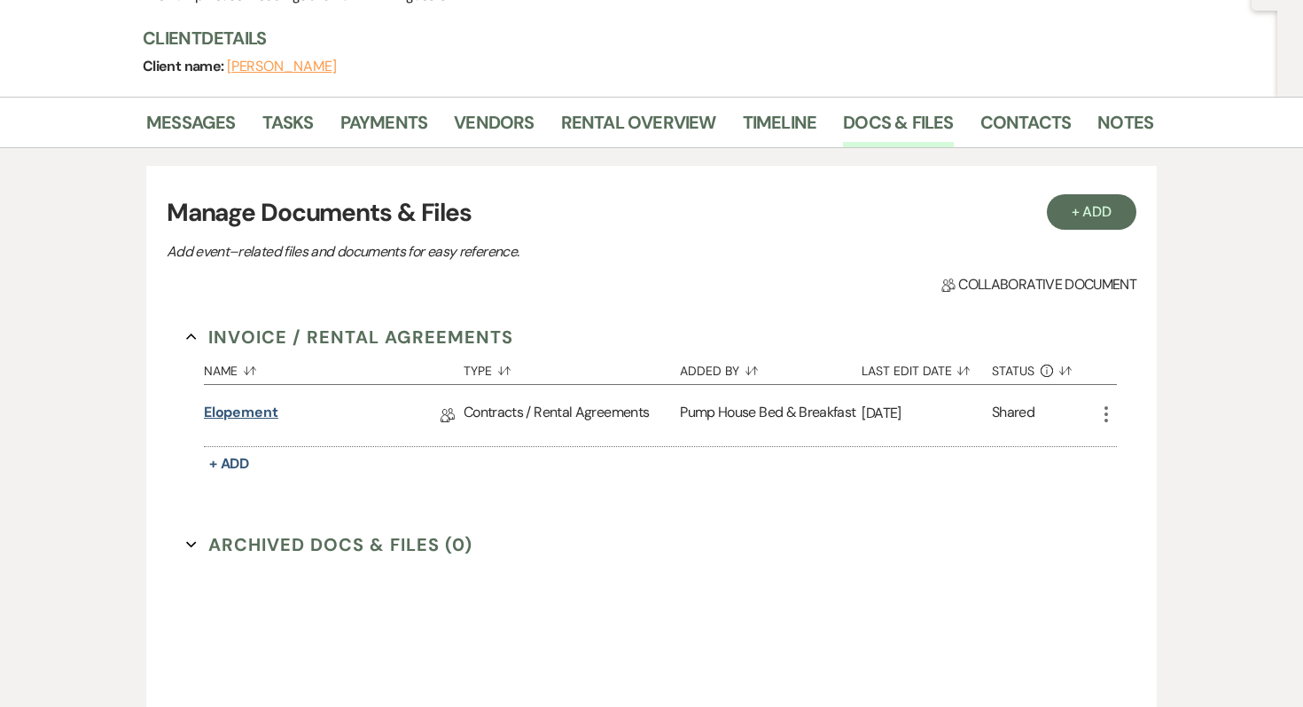
click at [223, 410] on link "Elopement" at bounding box center [241, 415] width 74 height 27
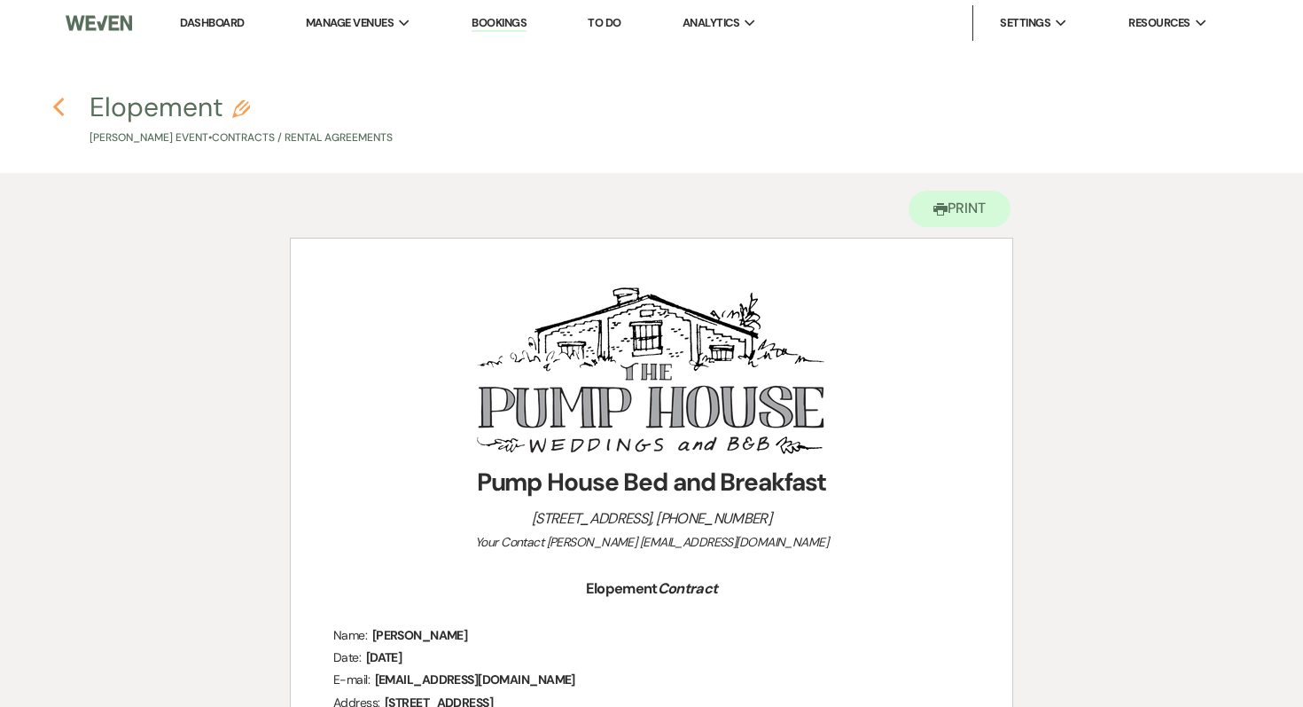
click at [60, 105] on icon "Previous" at bounding box center [58, 107] width 13 height 21
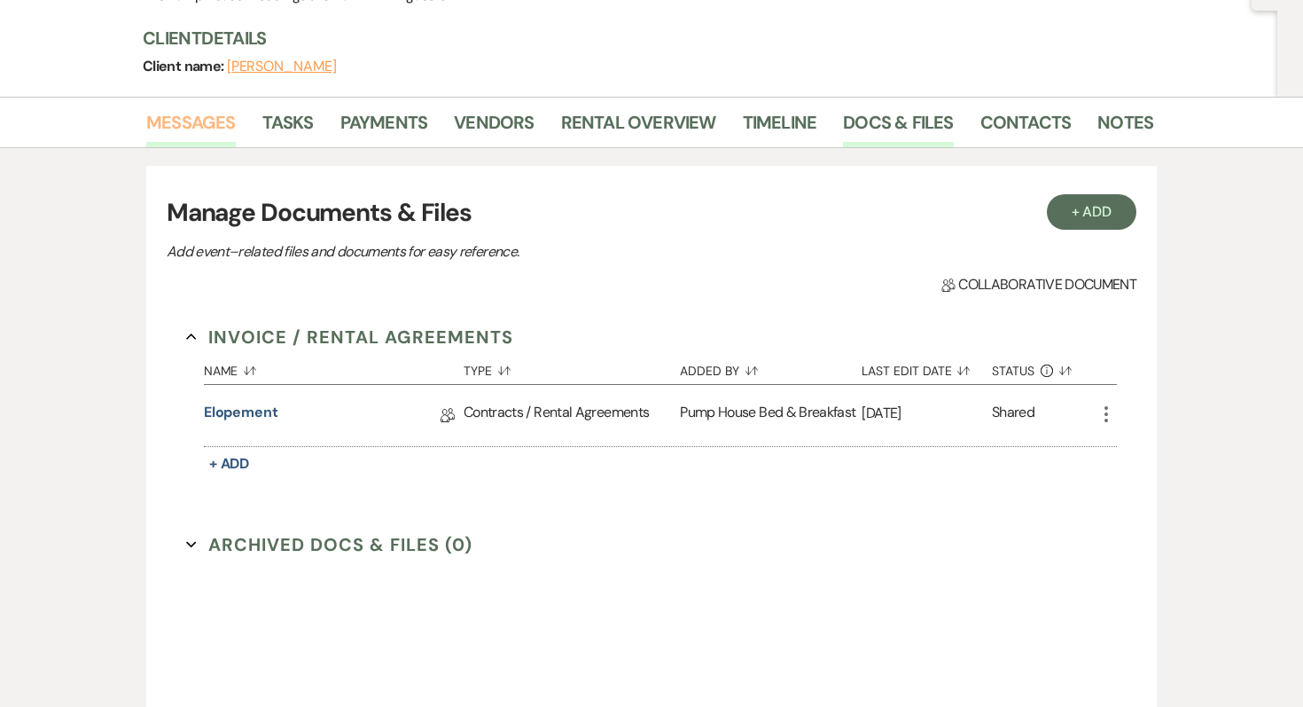
click at [212, 136] on link "Messages" at bounding box center [191, 127] width 90 height 39
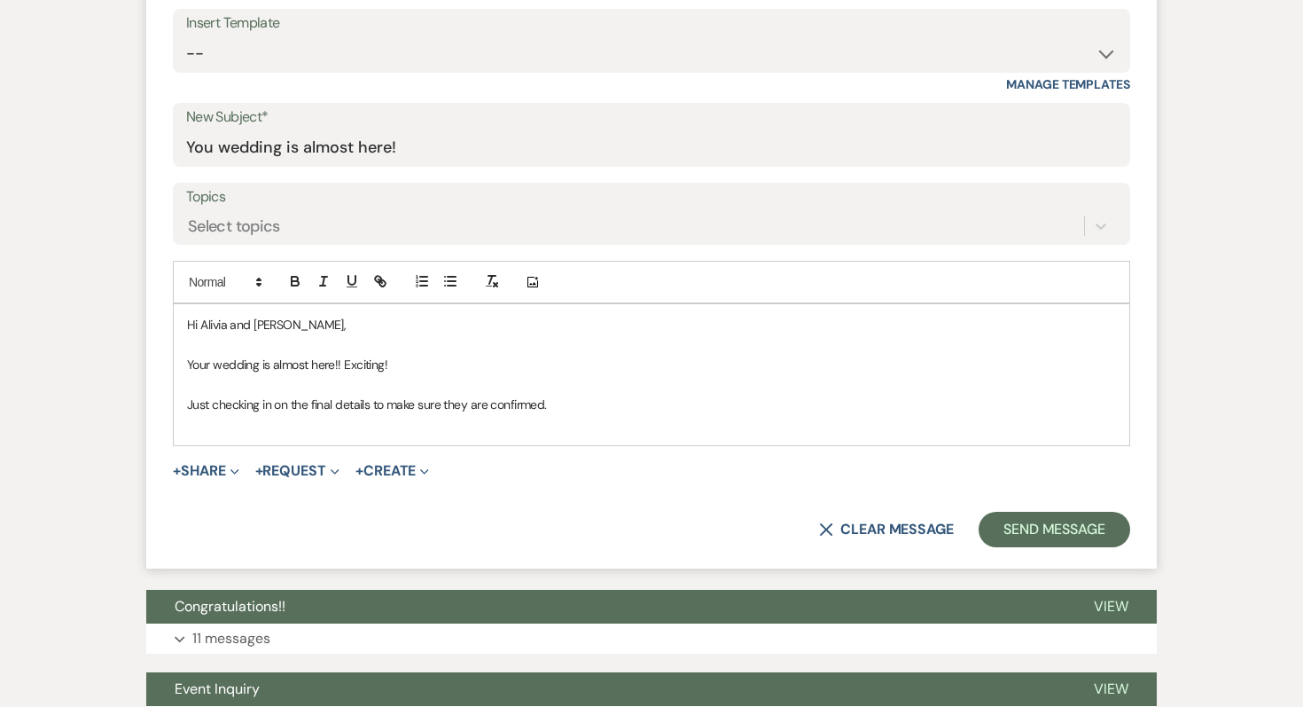
scroll to position [676, 0]
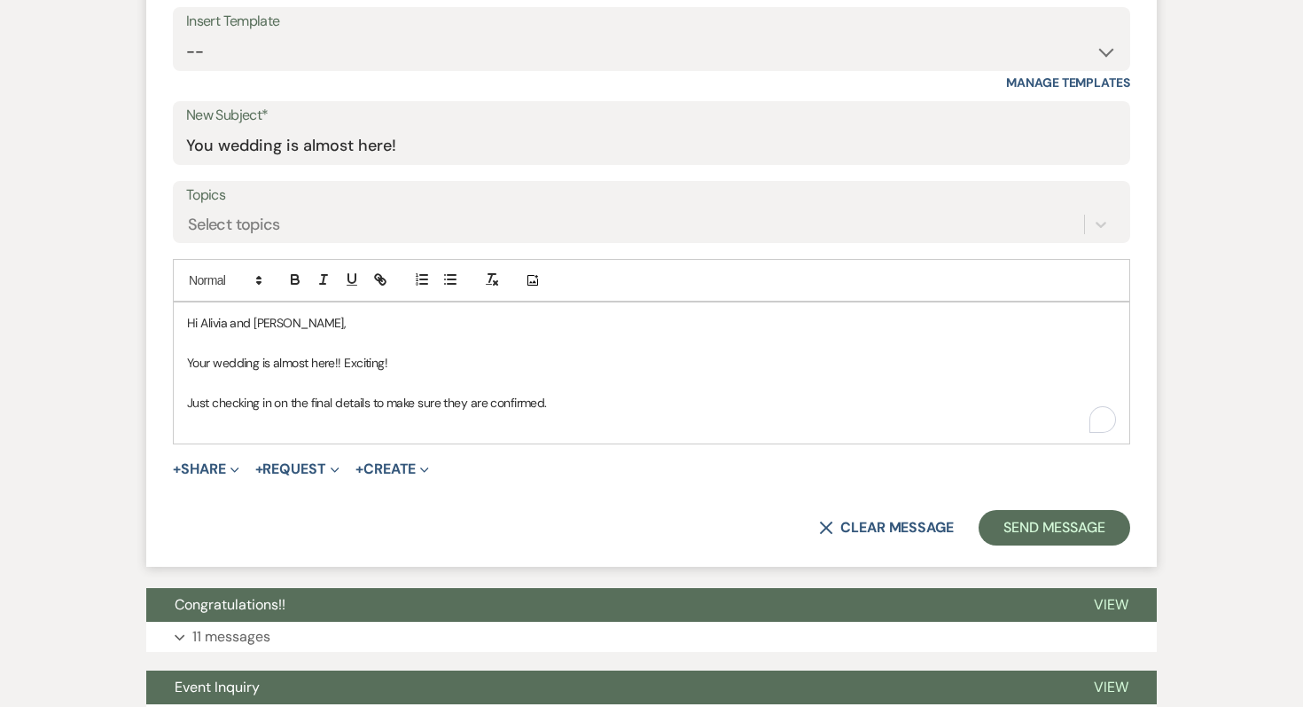
click at [572, 406] on p "Just checking in on the final details to make sure they are confirmed." at bounding box center [651, 403] width 929 height 20
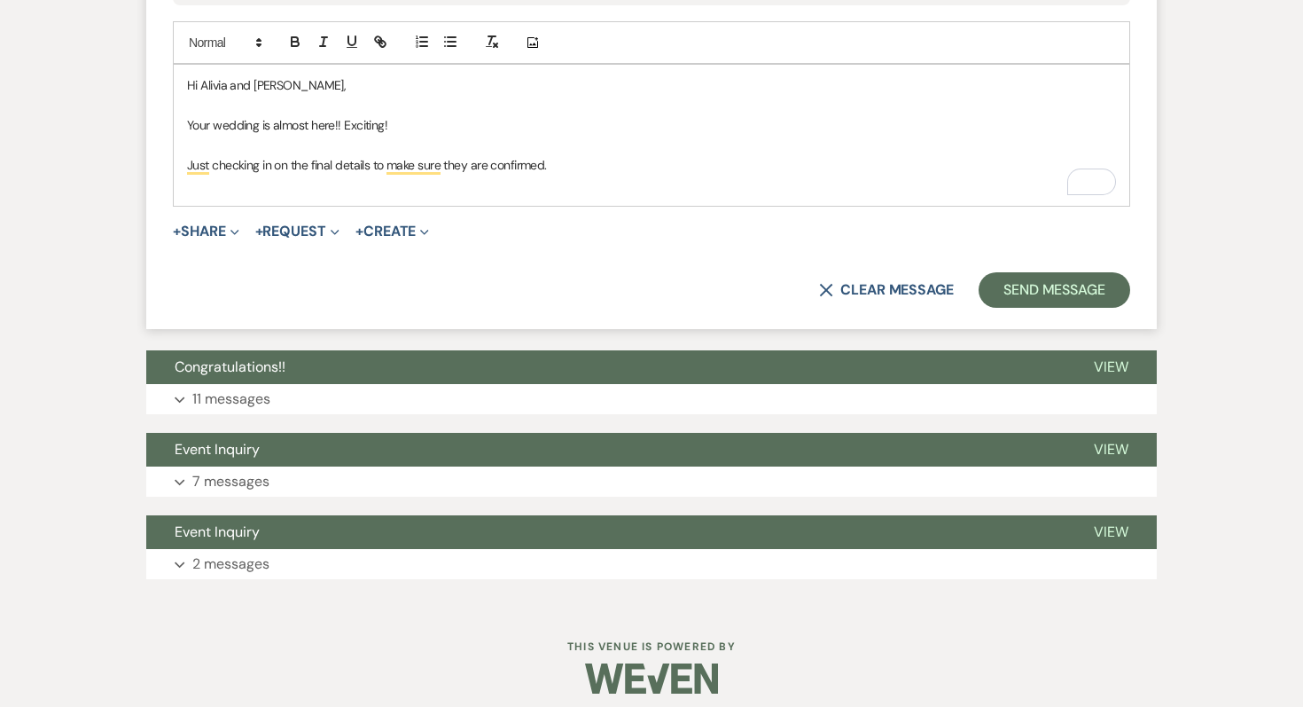
scroll to position [926, 0]
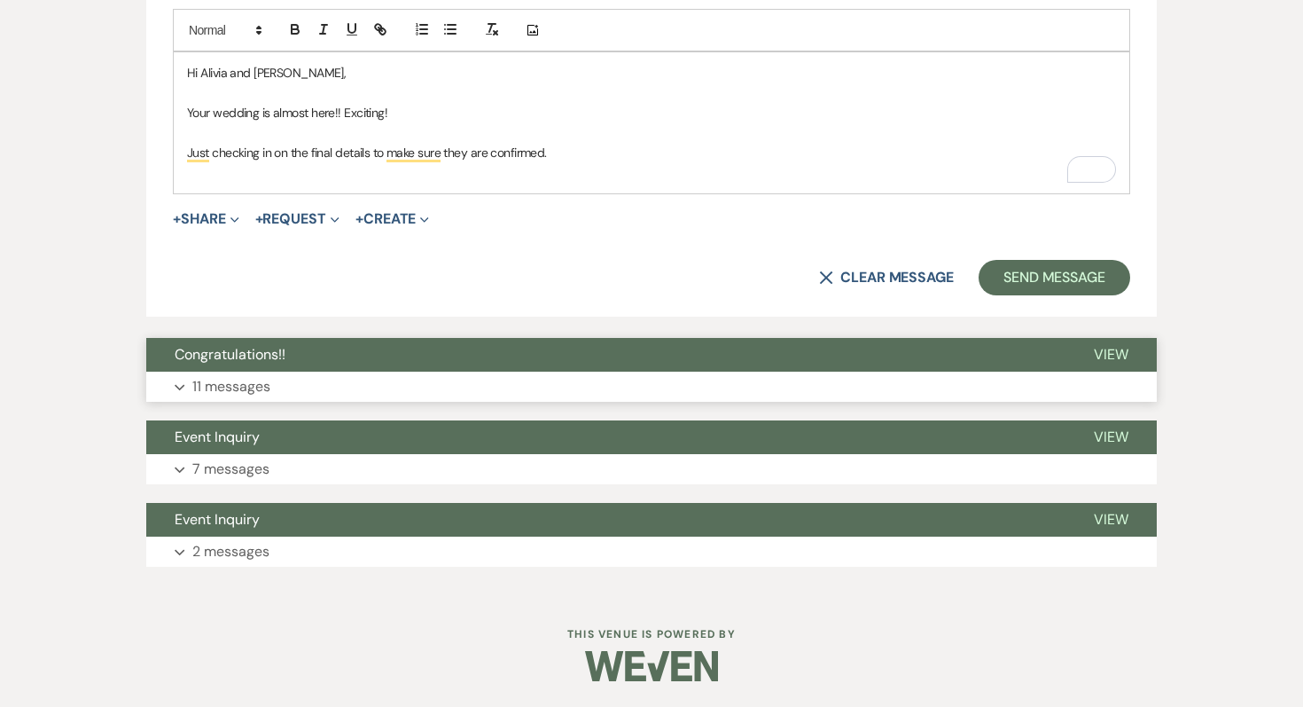
click at [246, 377] on p "11 messages" at bounding box center [231, 386] width 78 height 23
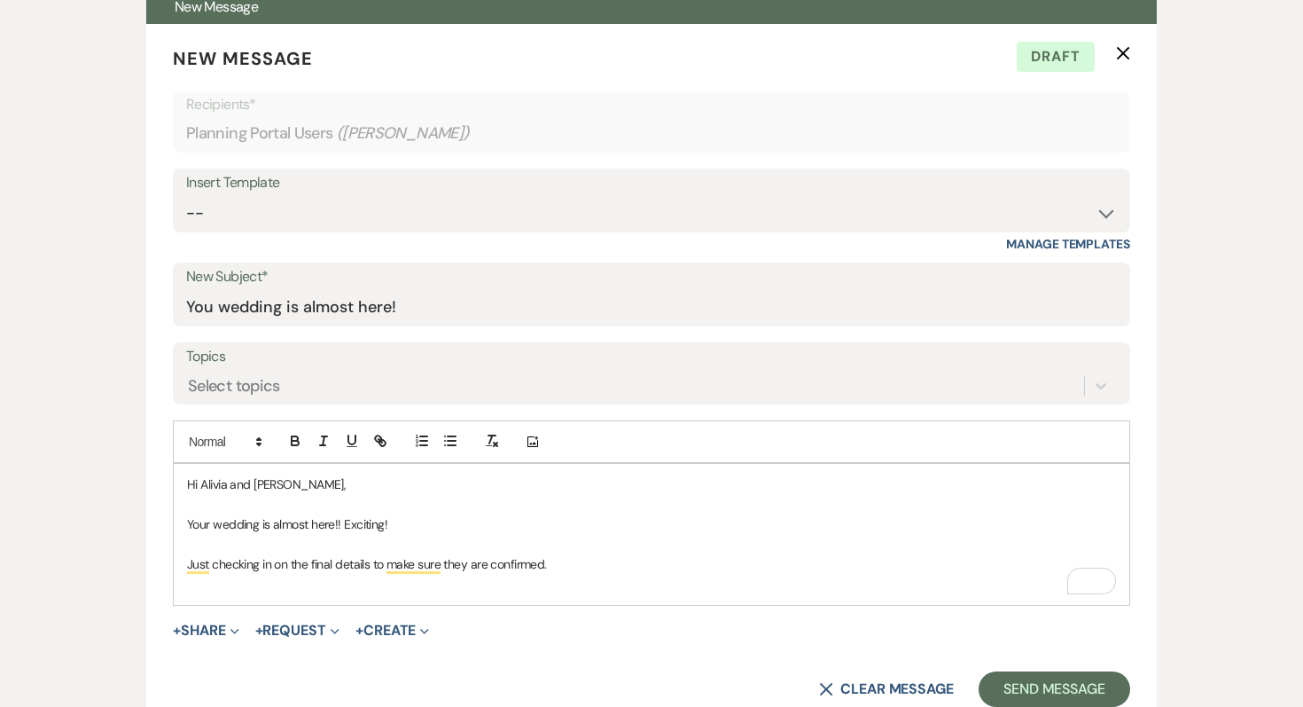
scroll to position [702, 0]
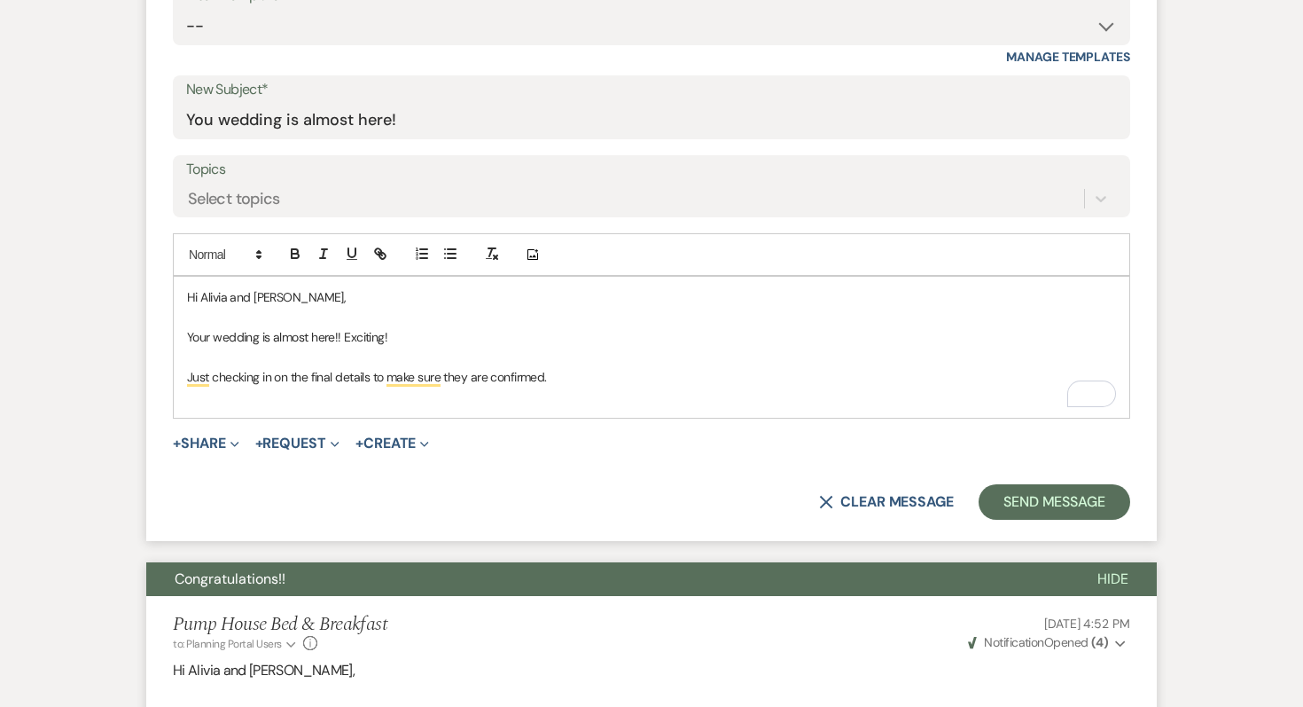
click at [569, 379] on p "Just checking in on the final details to make sure they are confirmed." at bounding box center [651, 377] width 929 height 20
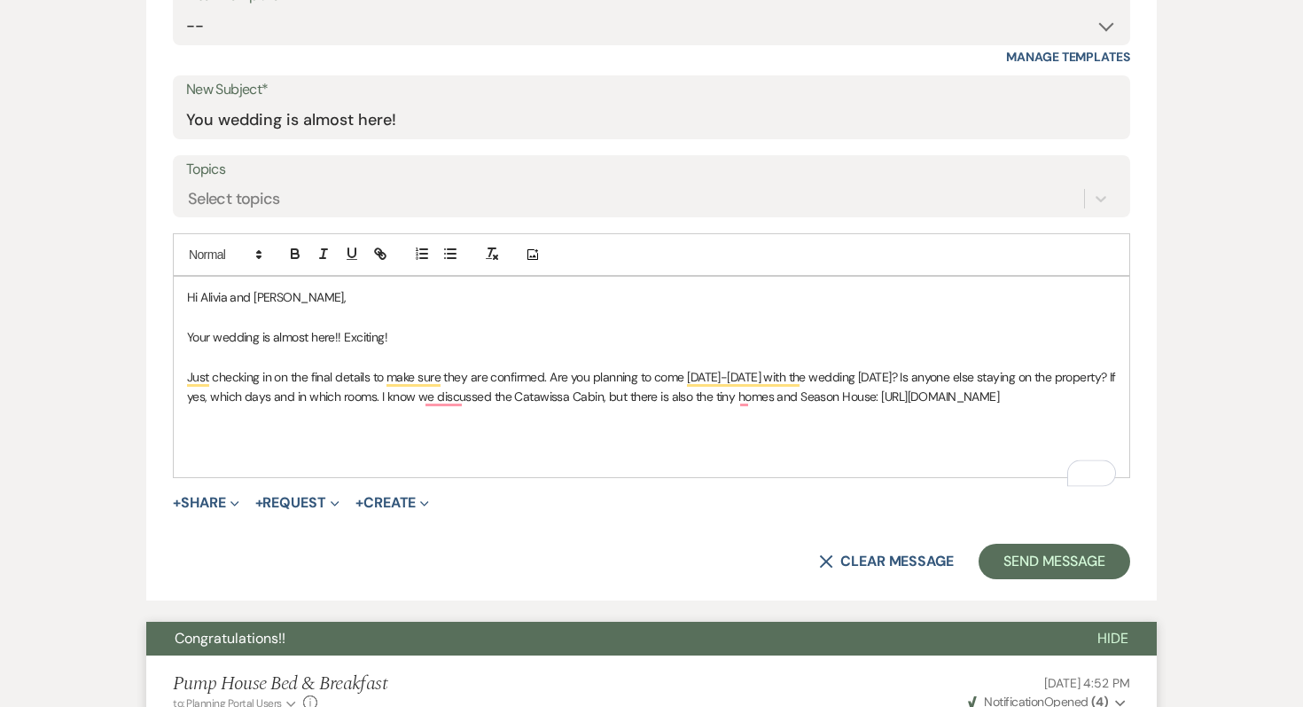
drag, startPoint x: 508, startPoint y: 415, endPoint x: 132, endPoint y: 419, distance: 375.9
click at [376, 256] on icon "button" at bounding box center [380, 254] width 16 height 16
type input "[URL][DOMAIN_NAME]"
click at [453, 454] on link at bounding box center [439, 450] width 38 height 13
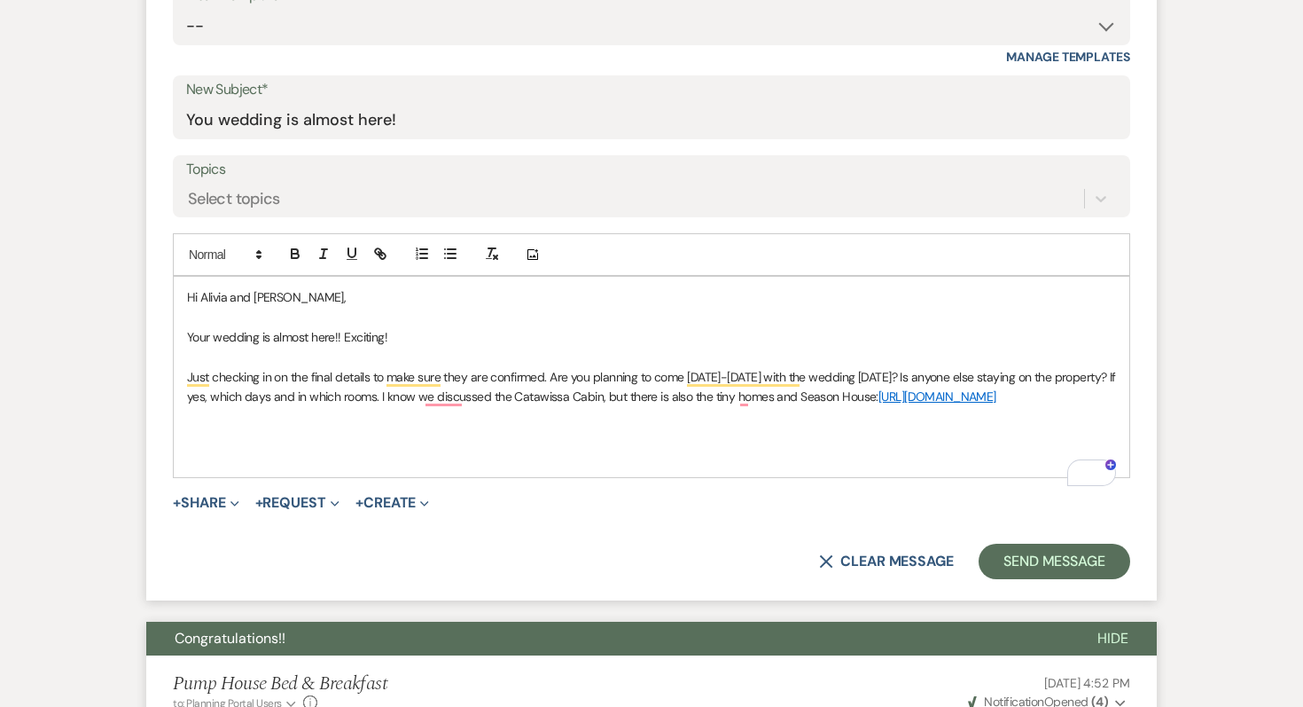
click at [219, 446] on p "To enrich screen reader interactions, please activate Accessibility in Grammarl…" at bounding box center [651, 436] width 929 height 20
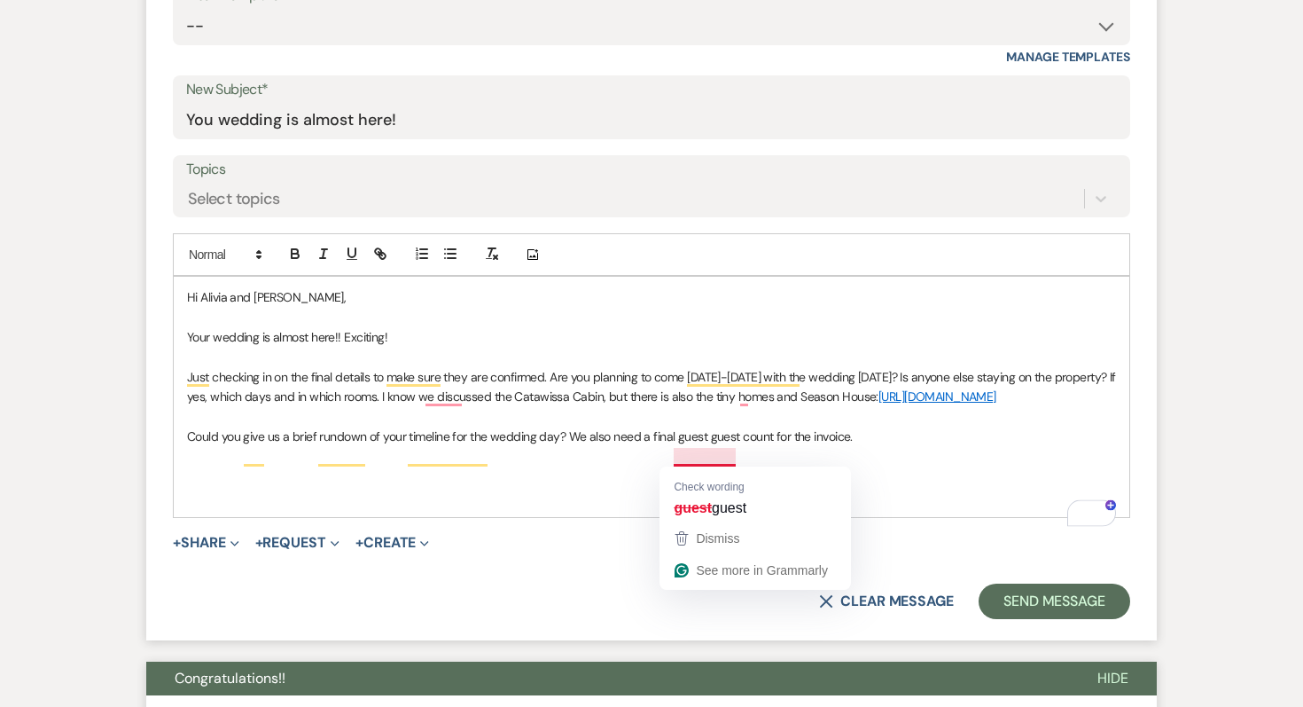
click at [682, 446] on p "Could you give us a brief rundown of your timeline for the wedding day? We also…" at bounding box center [651, 436] width 929 height 20
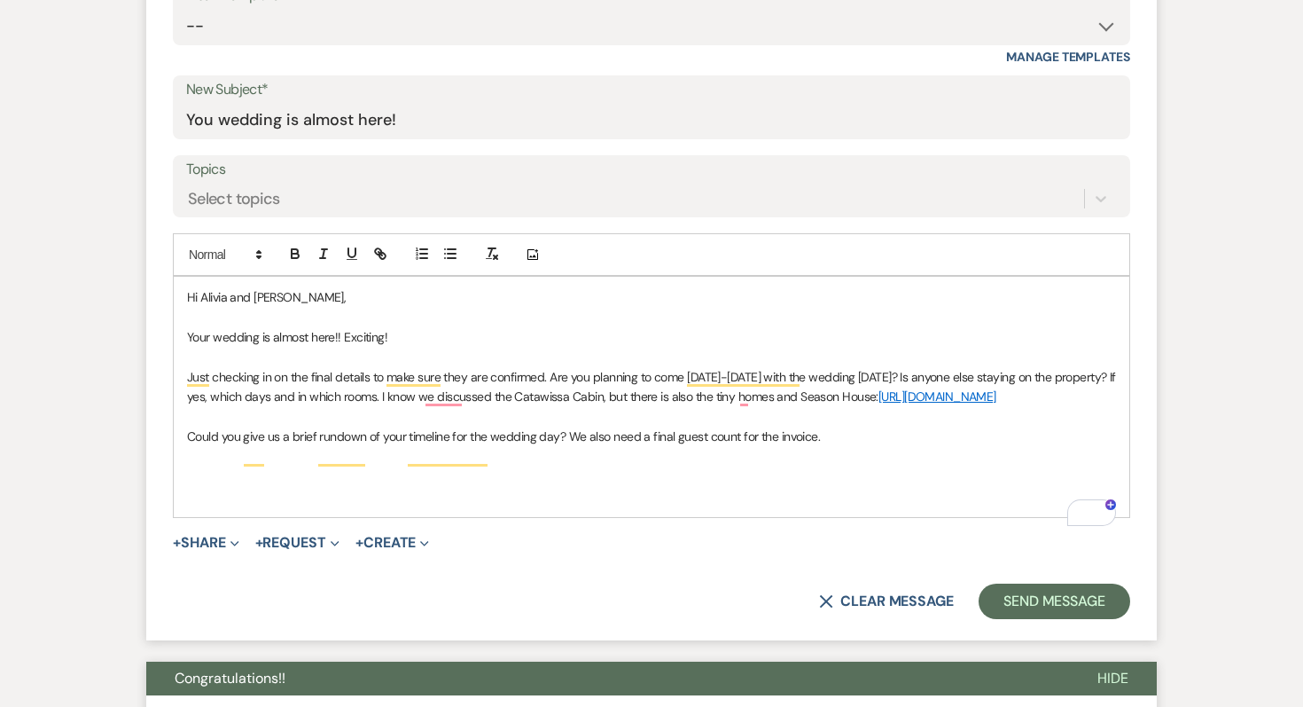
click at [512, 407] on p "Just checking in on the final details to make sure they are confirmed. Are you …" at bounding box center [651, 387] width 929 height 40
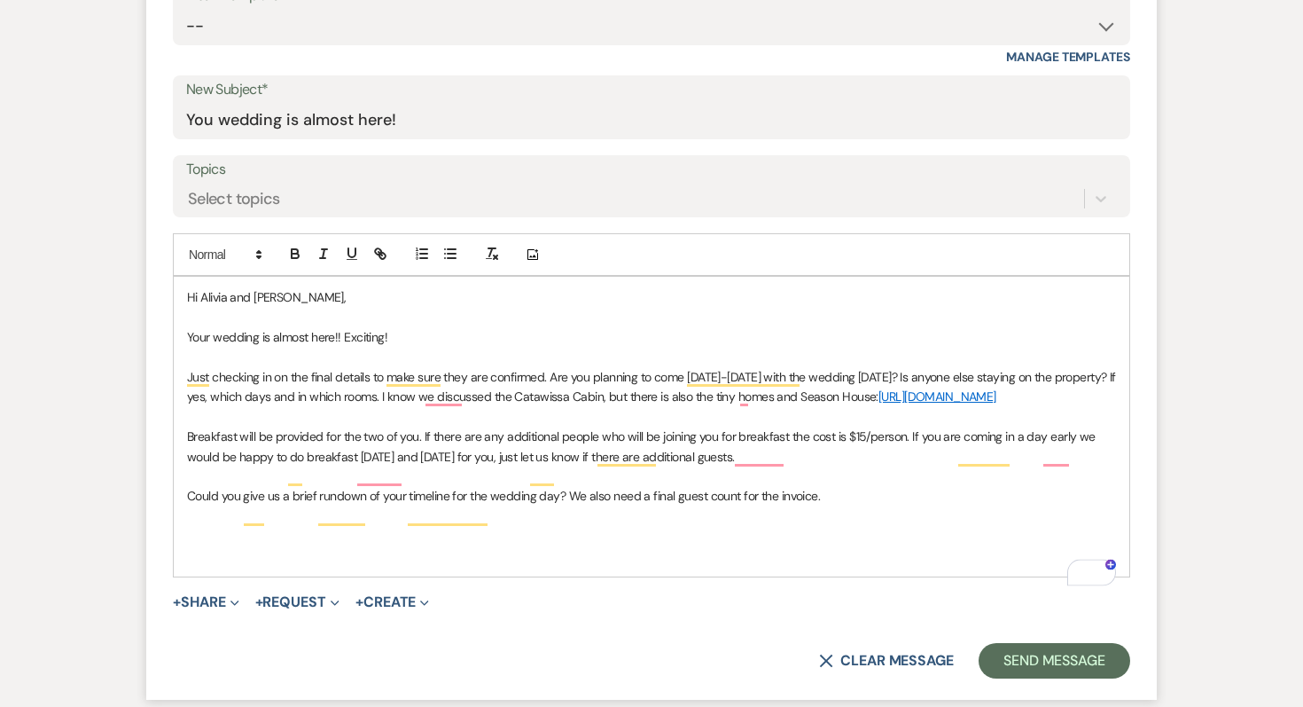
click at [220, 545] on p "To enrich screen reader interactions, please activate Accessibility in Grammarl…" at bounding box center [651, 536] width 929 height 20
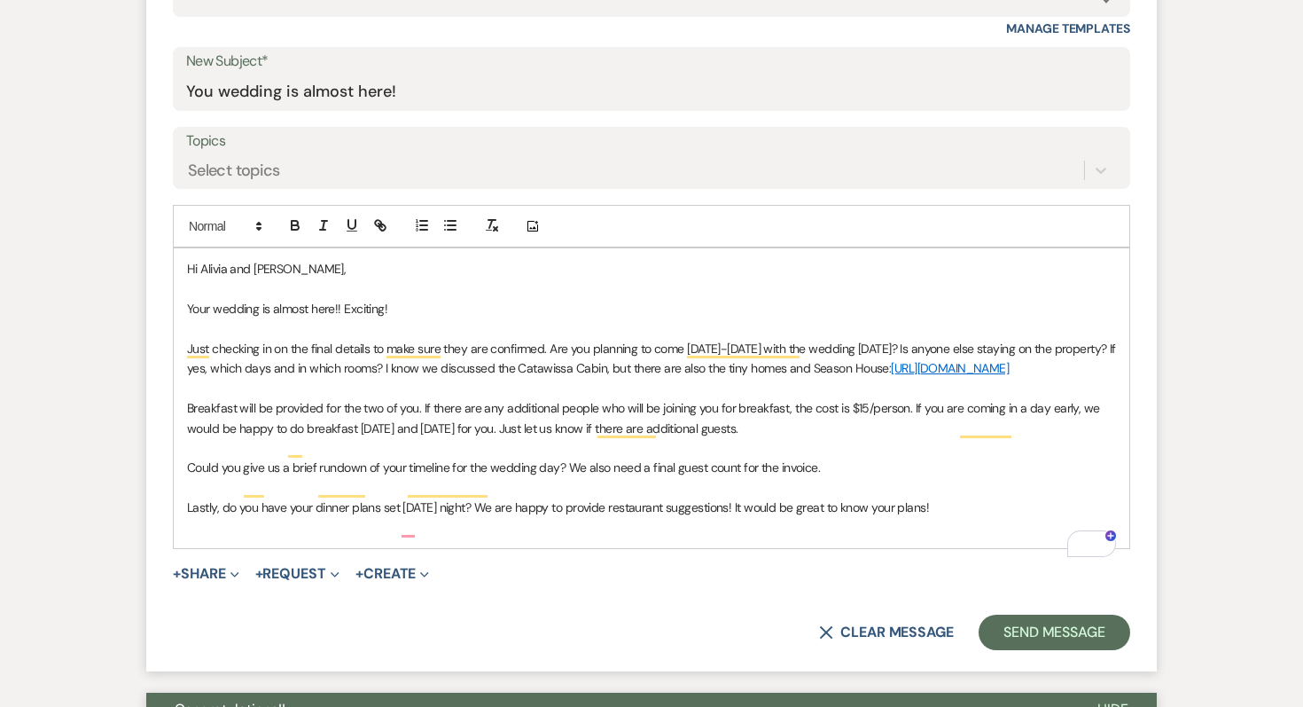
scroll to position [763, 0]
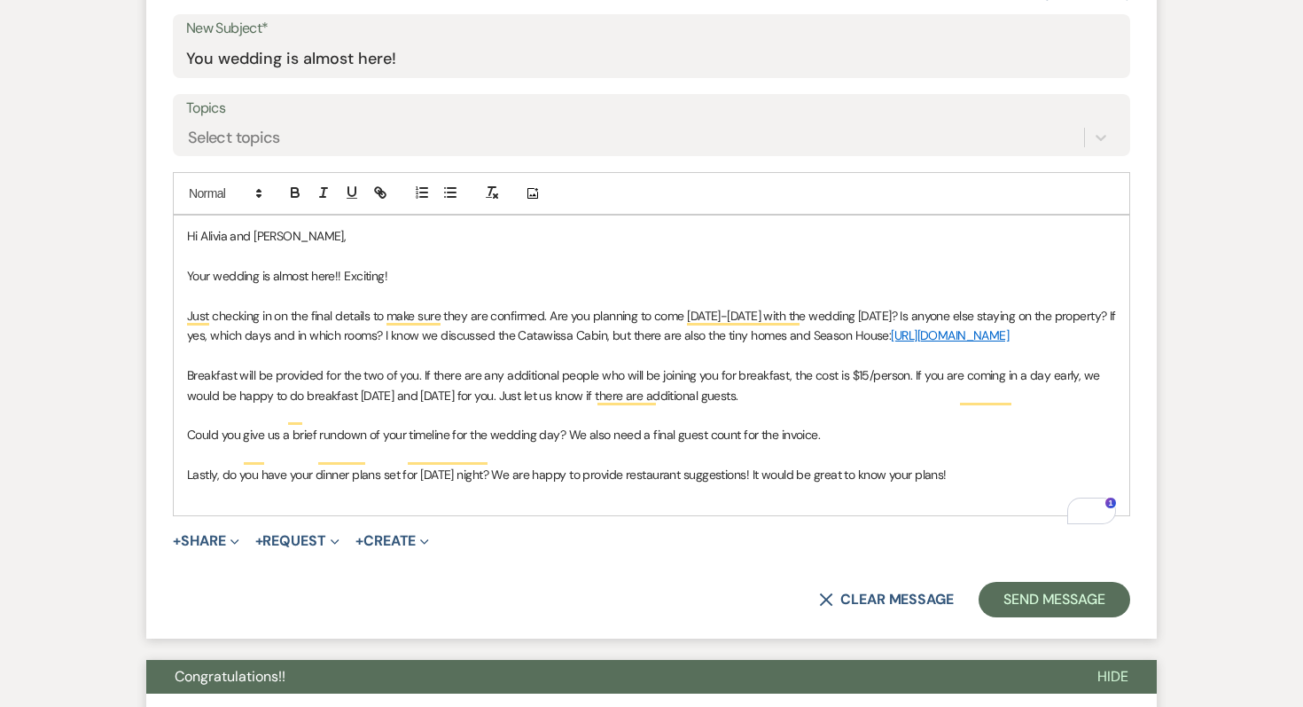
click at [990, 484] on p "Lastly, do you have your dinner plans set for [DATE] night? We are happy to pro…" at bounding box center [651, 475] width 929 height 20
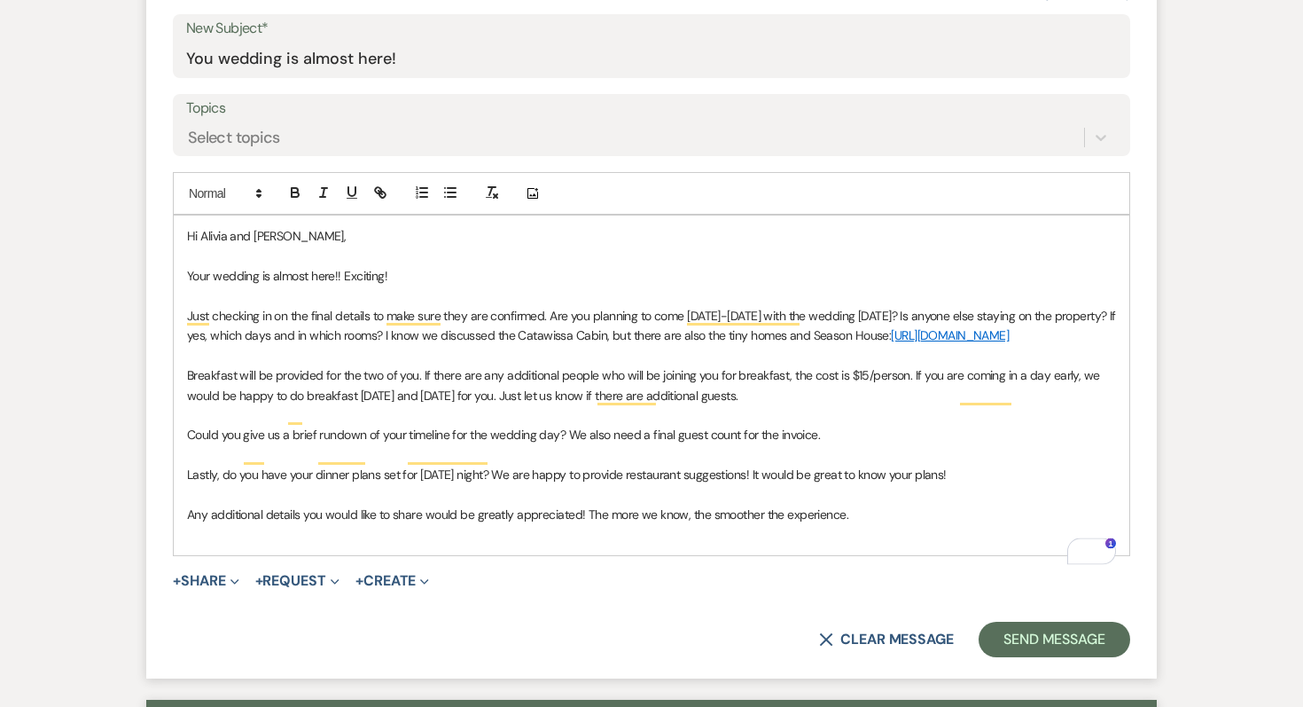
click at [893, 524] on p "Any additional details you would like to share would be greatly appreciated! Th…" at bounding box center [651, 514] width 929 height 20
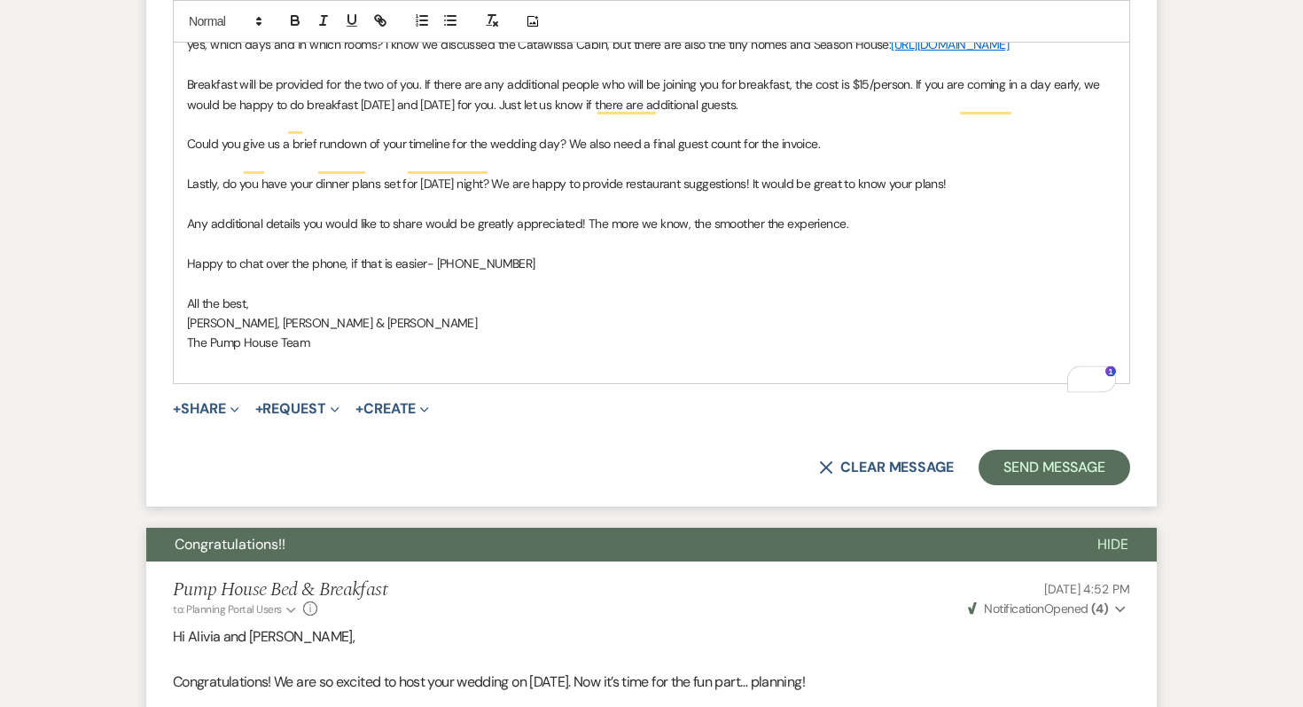
scroll to position [1247, 0]
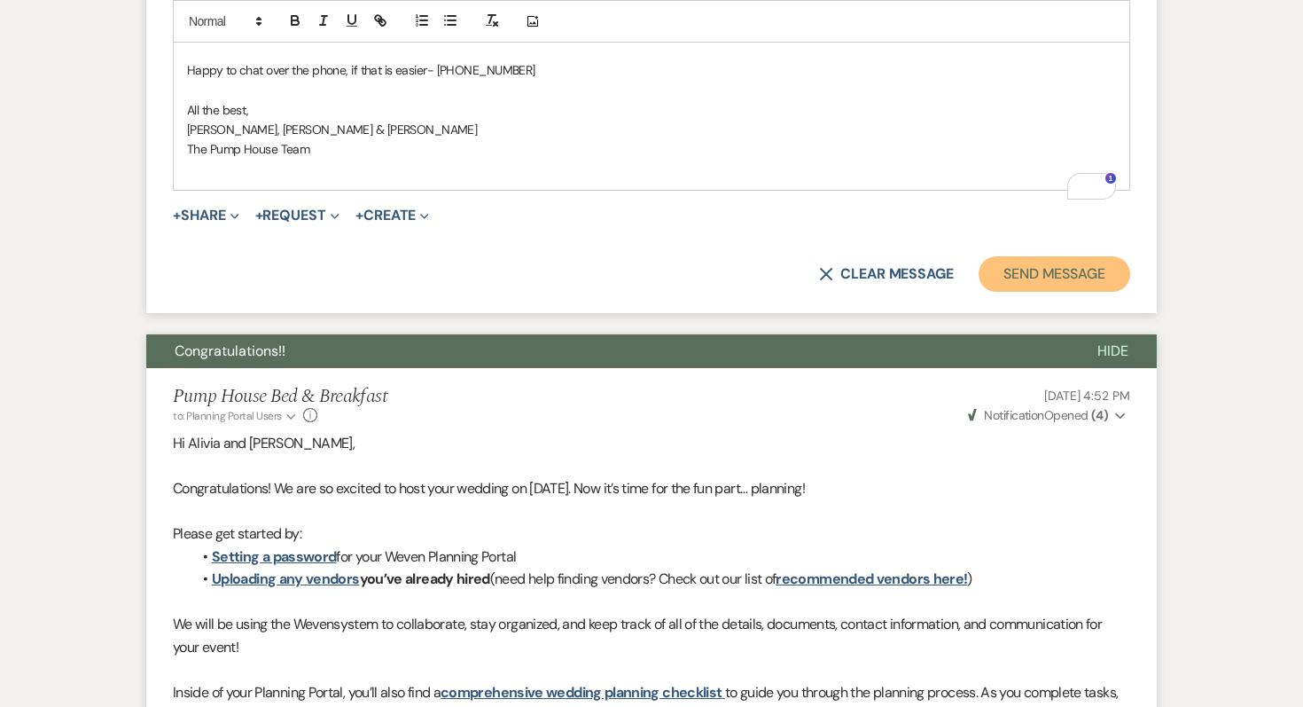
click at [1027, 288] on button "Send Message" at bounding box center [1055, 273] width 152 height 35
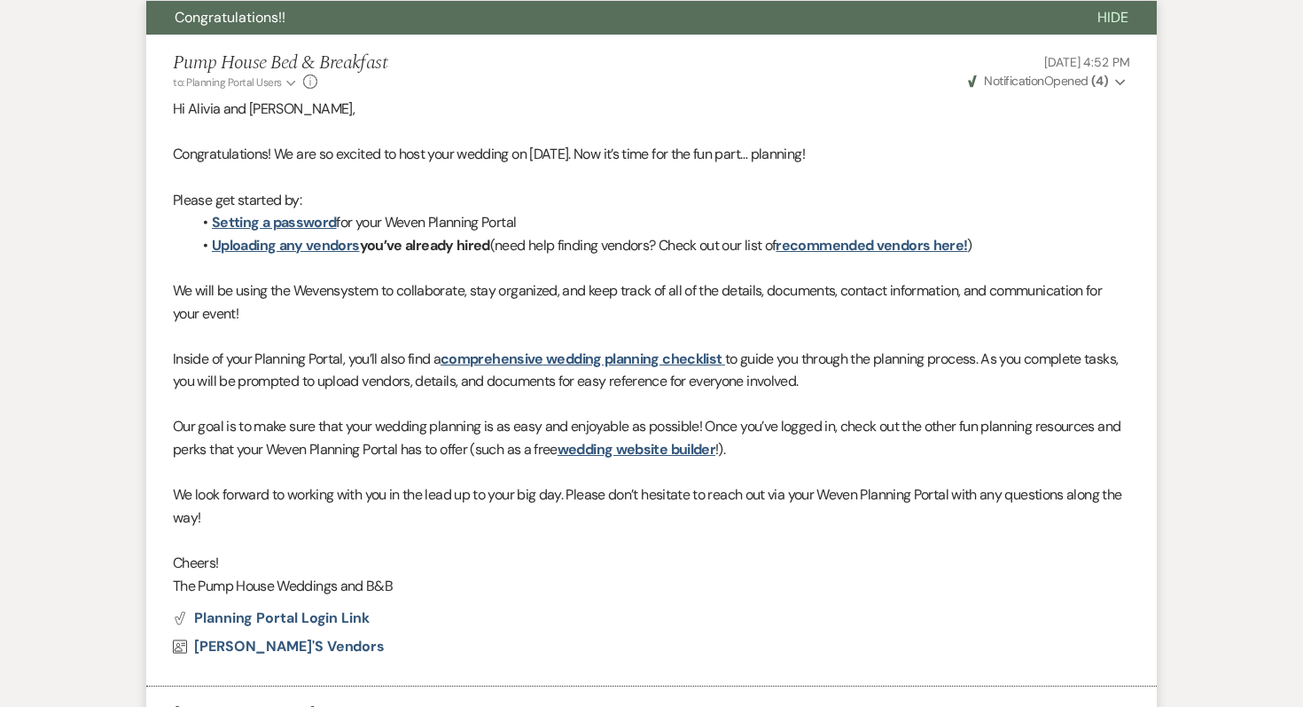
scroll to position [589, 0]
